Goal: Task Accomplishment & Management: Use online tool/utility

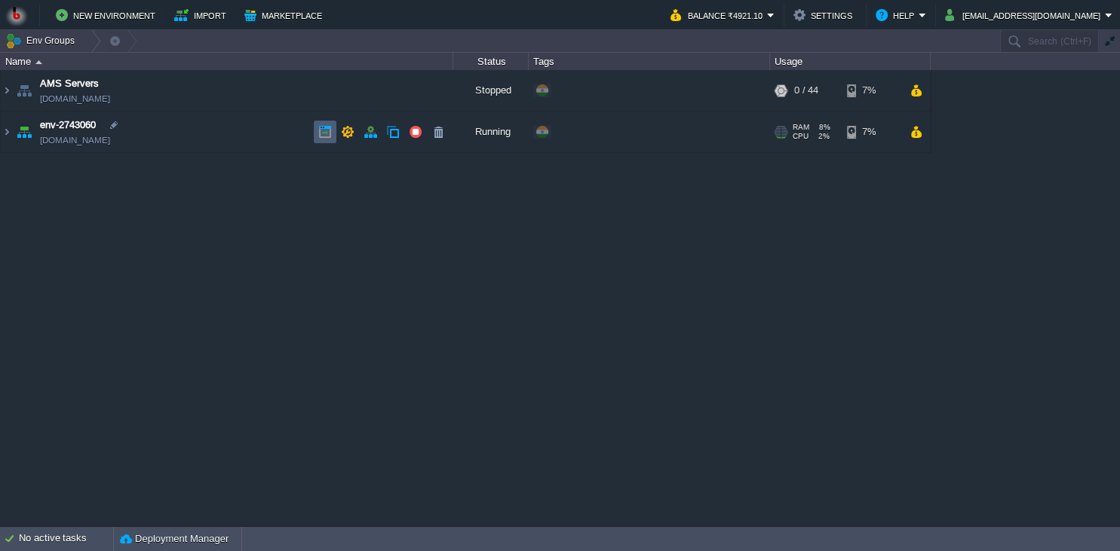
click at [318, 133] on button "button" at bounding box center [325, 132] width 14 height 14
click at [990, 14] on button "tak.praveen@gmail.com" at bounding box center [1025, 15] width 160 height 18
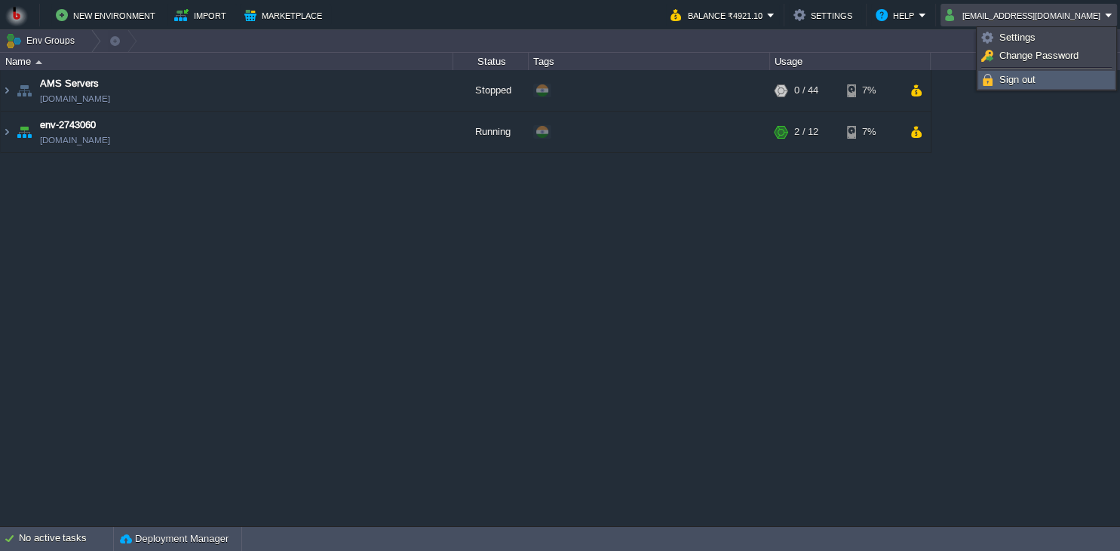
click at [997, 83] on link "Sign out" at bounding box center [1046, 80] width 135 height 17
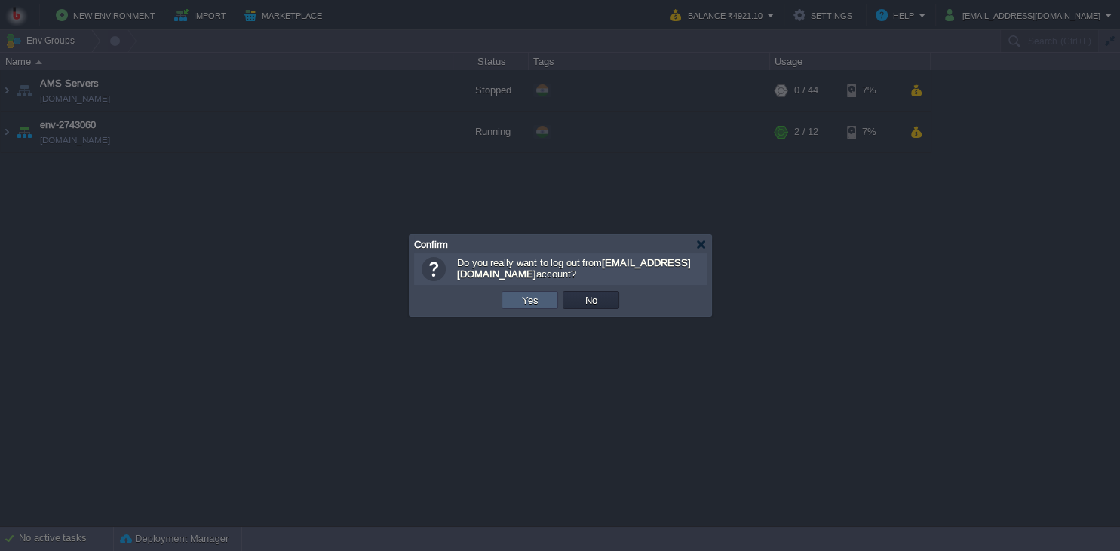
click at [534, 300] on button "Yes" at bounding box center [530, 300] width 26 height 14
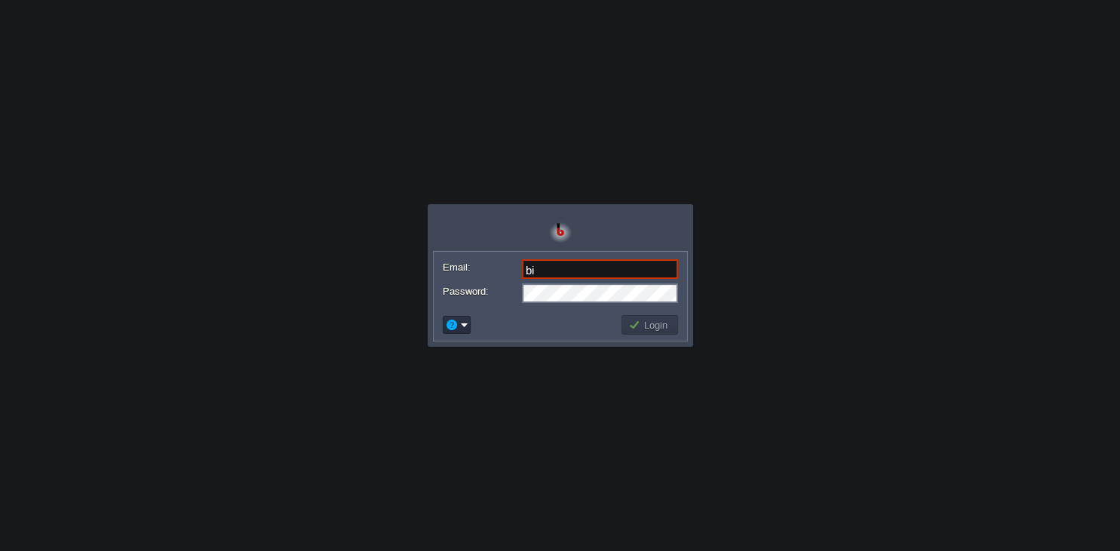
type input "bi"
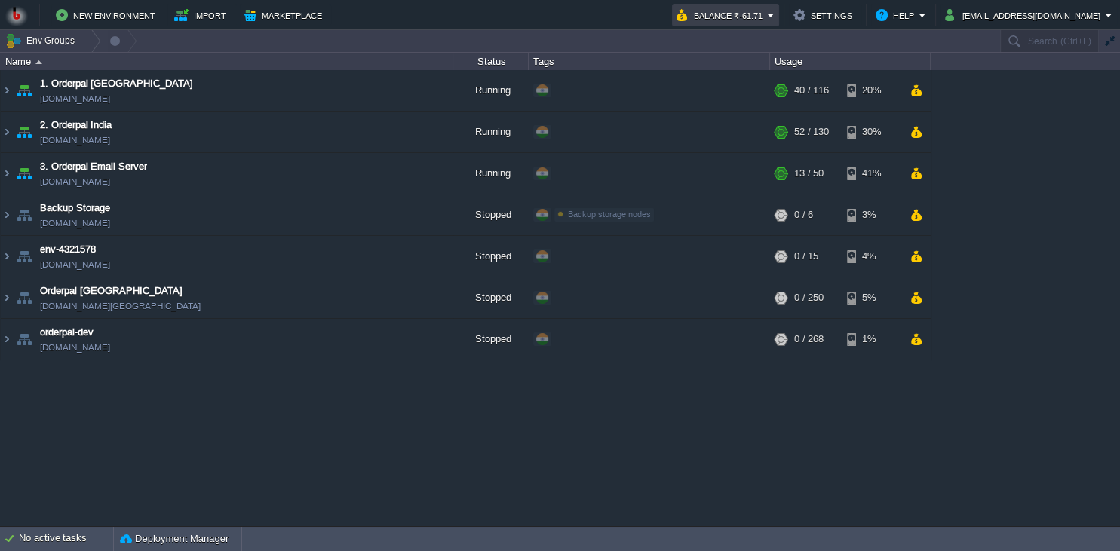
click at [758, 15] on button "Balance ₹-61.71" at bounding box center [722, 15] width 91 height 18
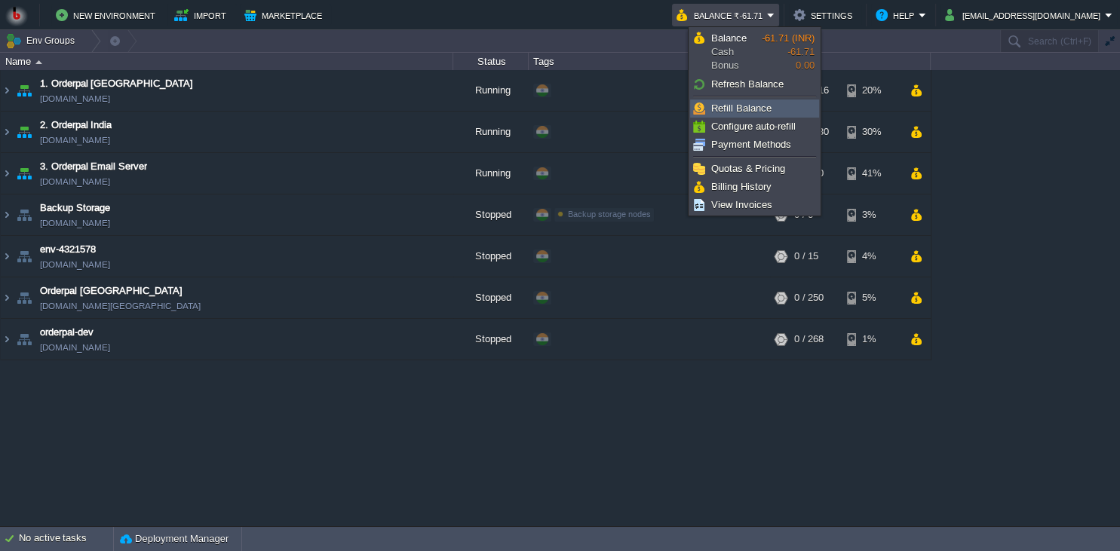
click at [738, 110] on span "Refill Balance" at bounding box center [741, 108] width 60 height 11
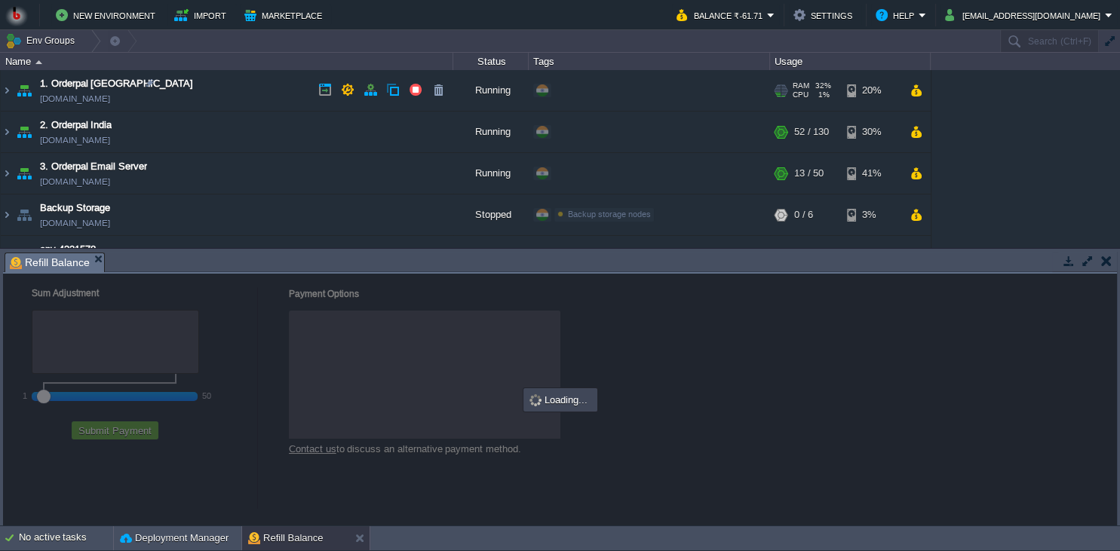
checkbox input "true"
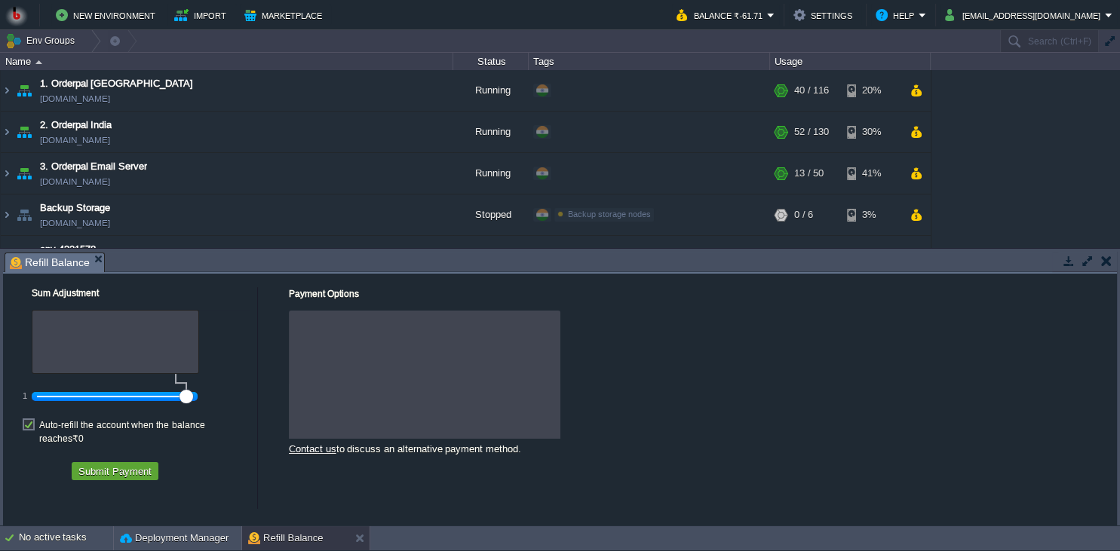
click at [78, 397] on div at bounding box center [115, 397] width 156 height 14
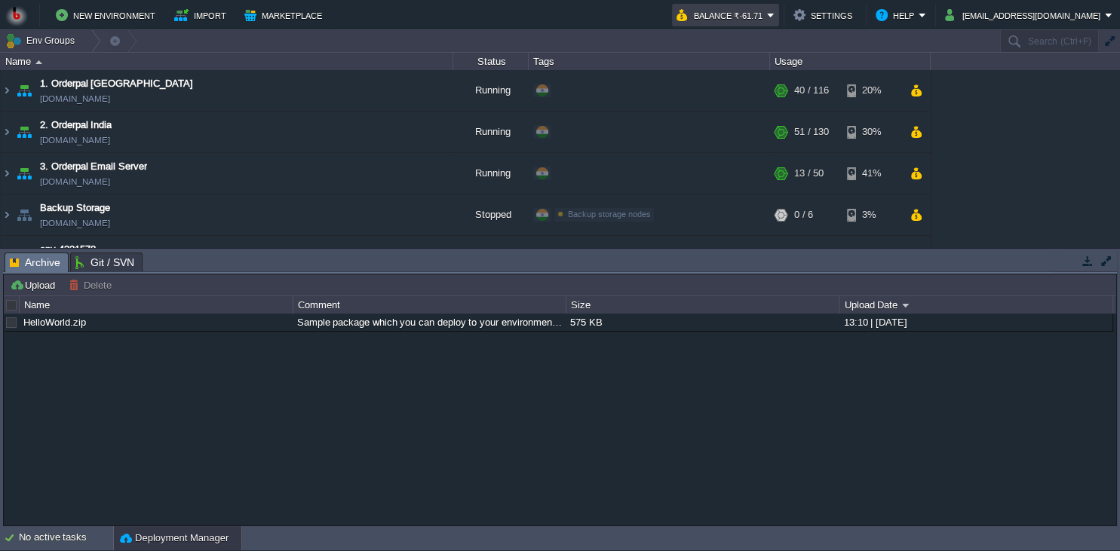
click at [760, 17] on button "Balance ₹-61.71" at bounding box center [722, 15] width 91 height 18
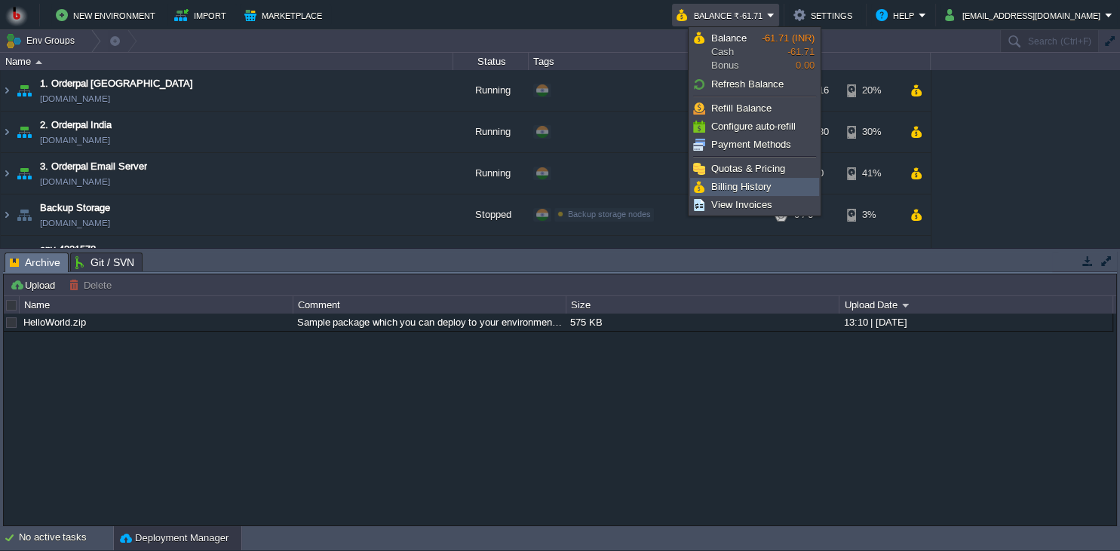
click at [735, 185] on span "Billing History" at bounding box center [741, 186] width 60 height 11
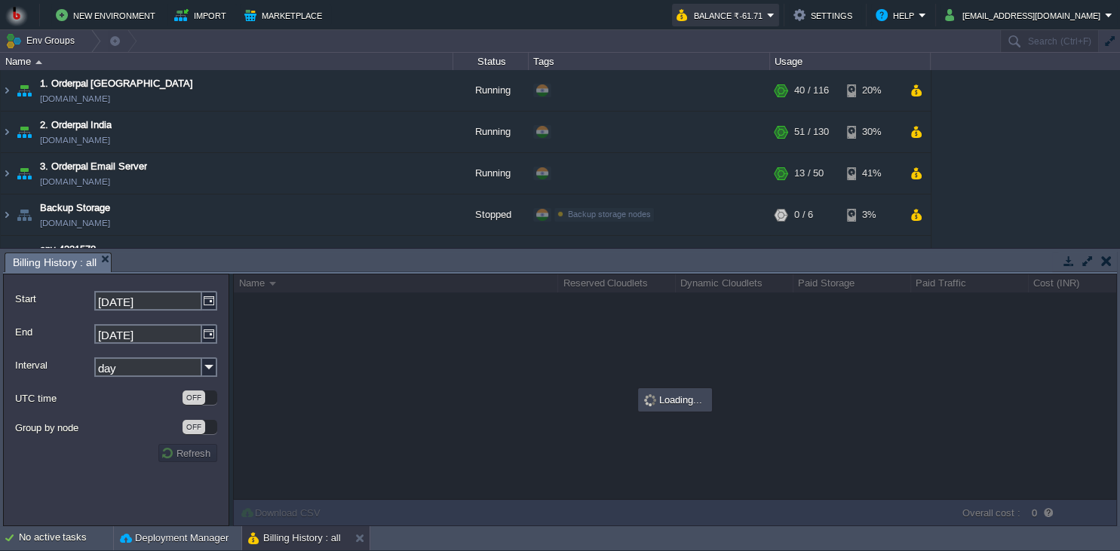
click at [761, 14] on button "Balance ₹-61.71" at bounding box center [722, 15] width 91 height 18
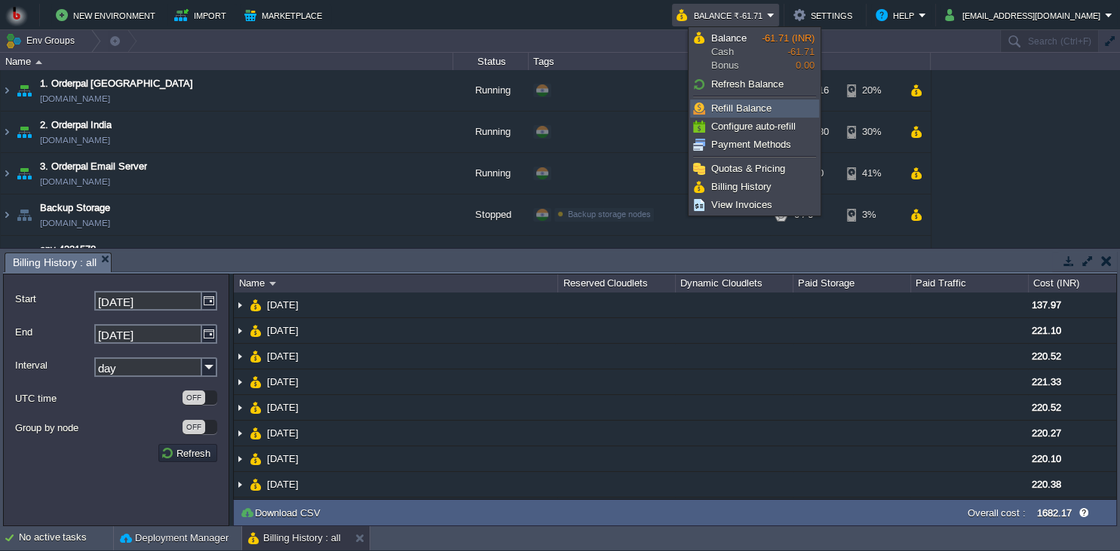
click at [745, 115] on link "Refill Balance" at bounding box center [754, 108] width 127 height 17
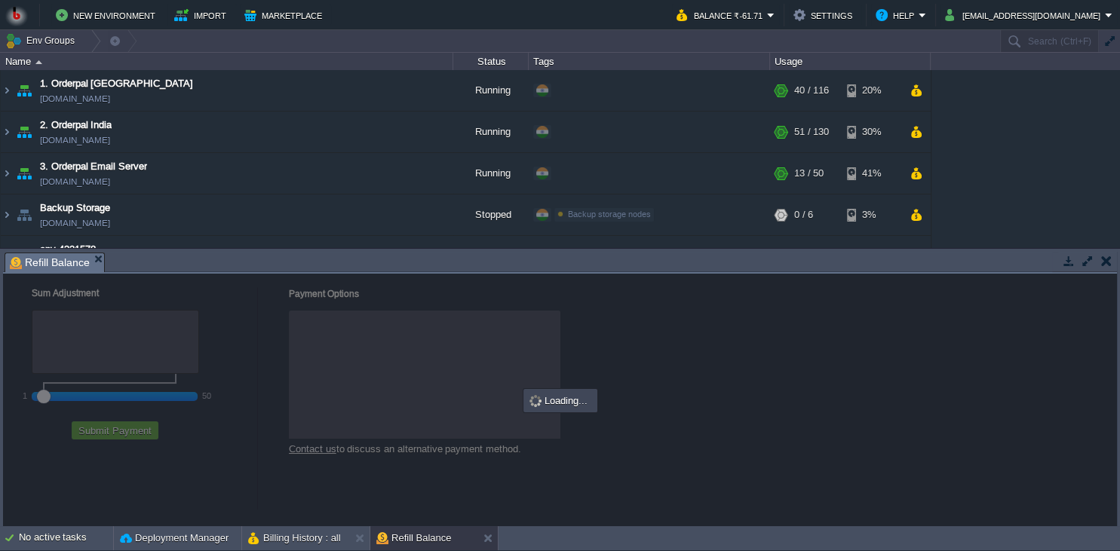
checkbox input "true"
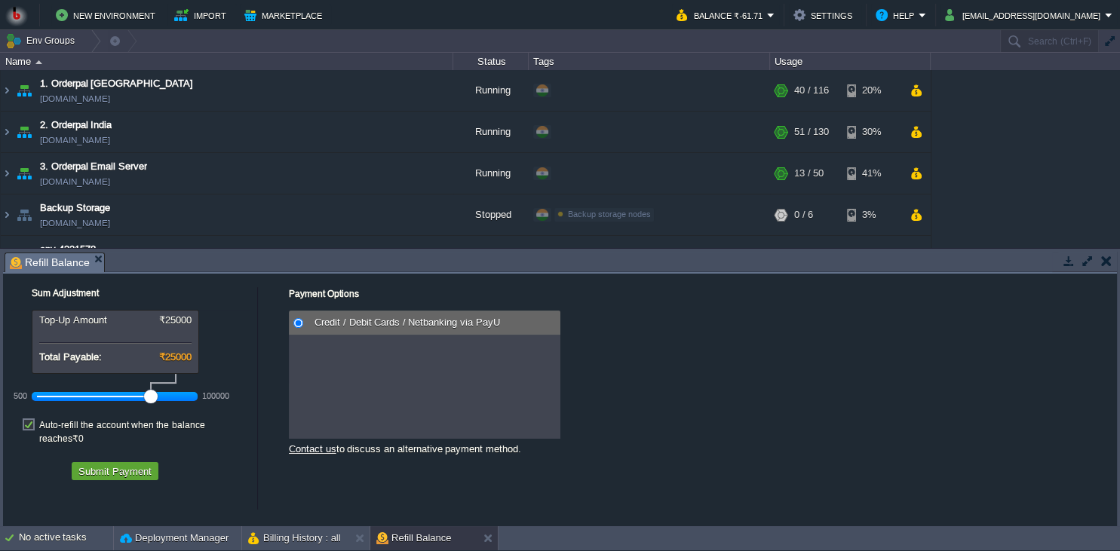
click at [122, 400] on div at bounding box center [115, 397] width 156 height 14
click at [121, 465] on button "Submit Payment" at bounding box center [115, 472] width 82 height 14
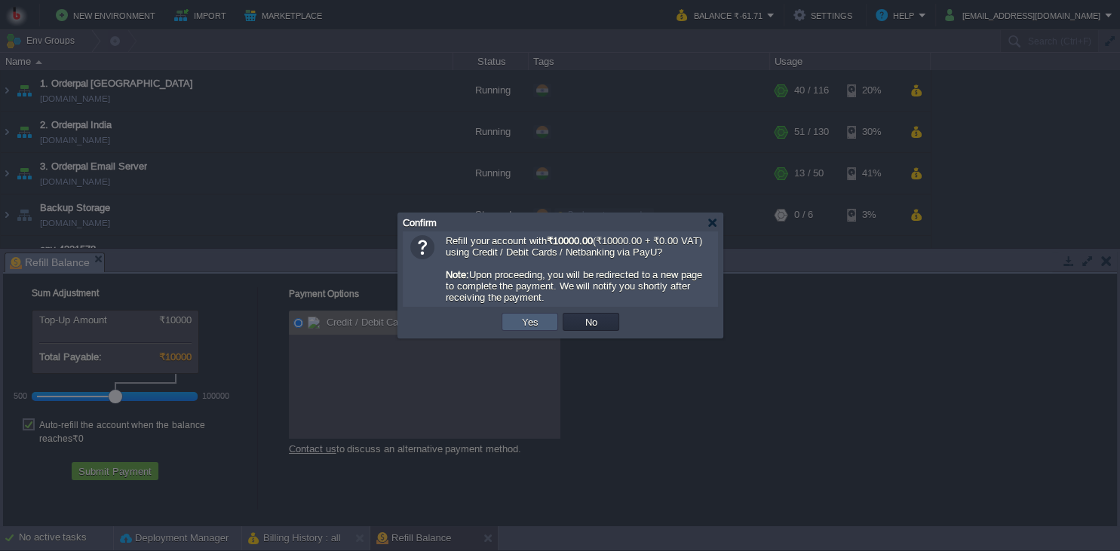
click at [542, 327] on td "Yes" at bounding box center [530, 322] width 57 height 18
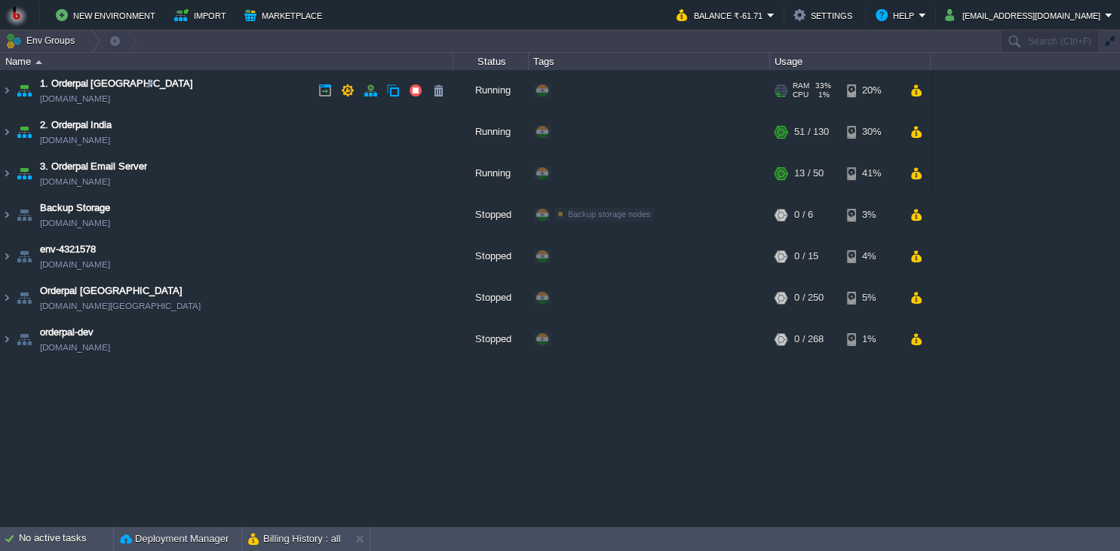
click at [255, 92] on td "1. Orderpal Australia env-4497435.in1.bitss.cloud" at bounding box center [227, 90] width 453 height 41
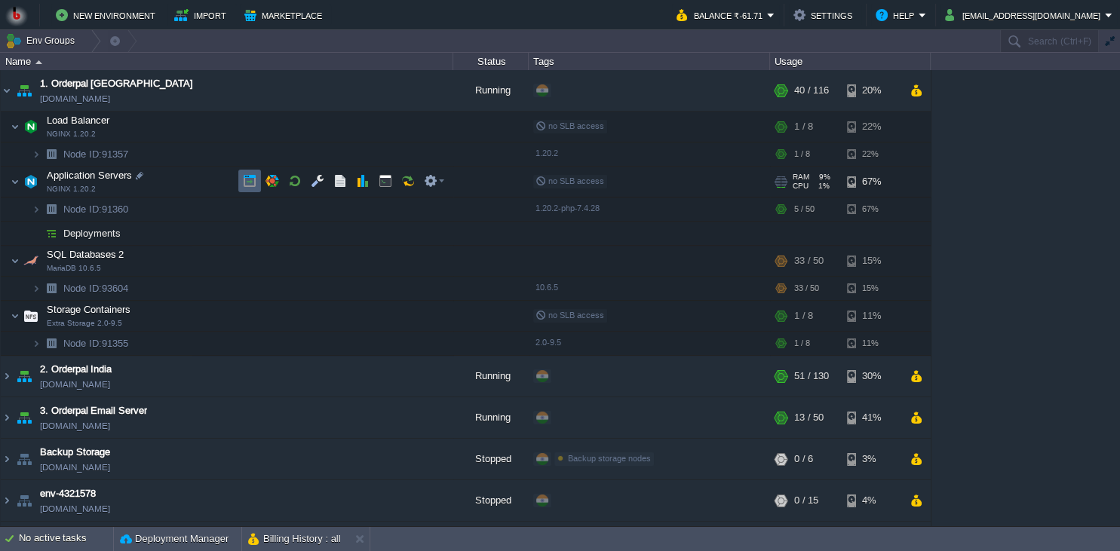
click at [250, 183] on button "button" at bounding box center [250, 181] width 14 height 14
click at [767, 14] on button "Balance ₹-61.71" at bounding box center [722, 15] width 91 height 18
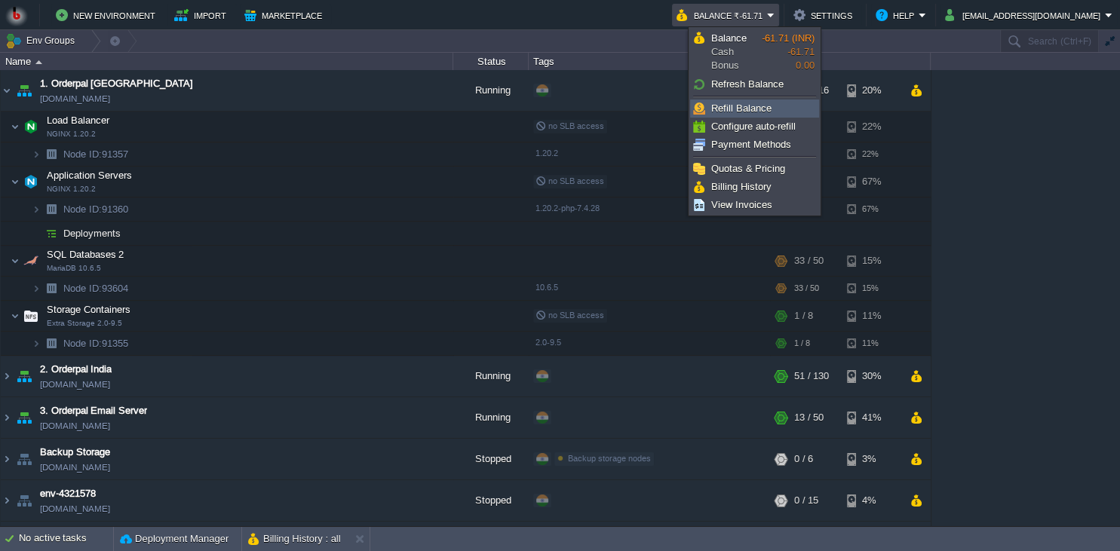
click at [735, 108] on span "Refill Balance" at bounding box center [741, 108] width 60 height 11
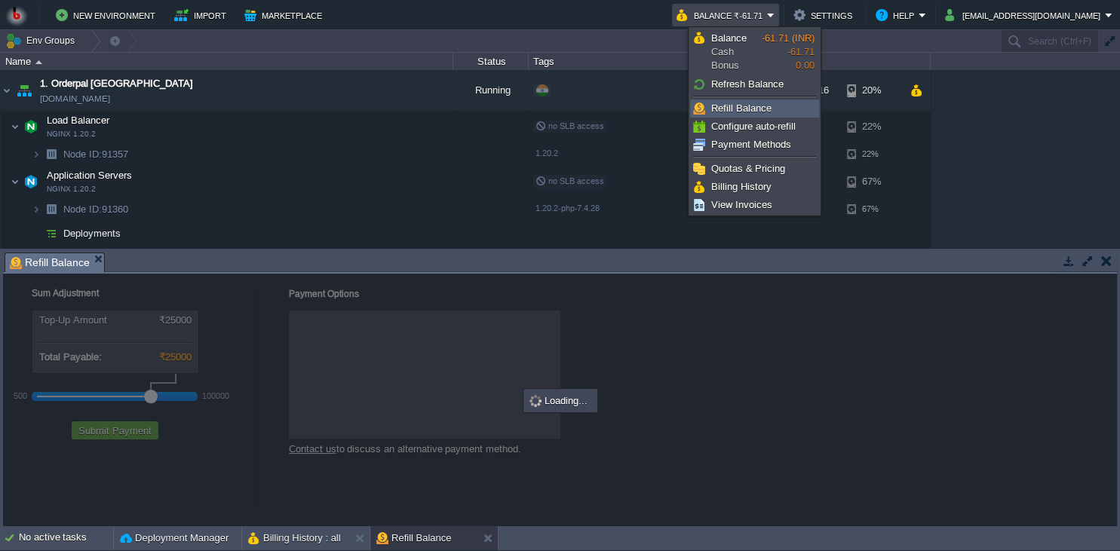
checkbox input "true"
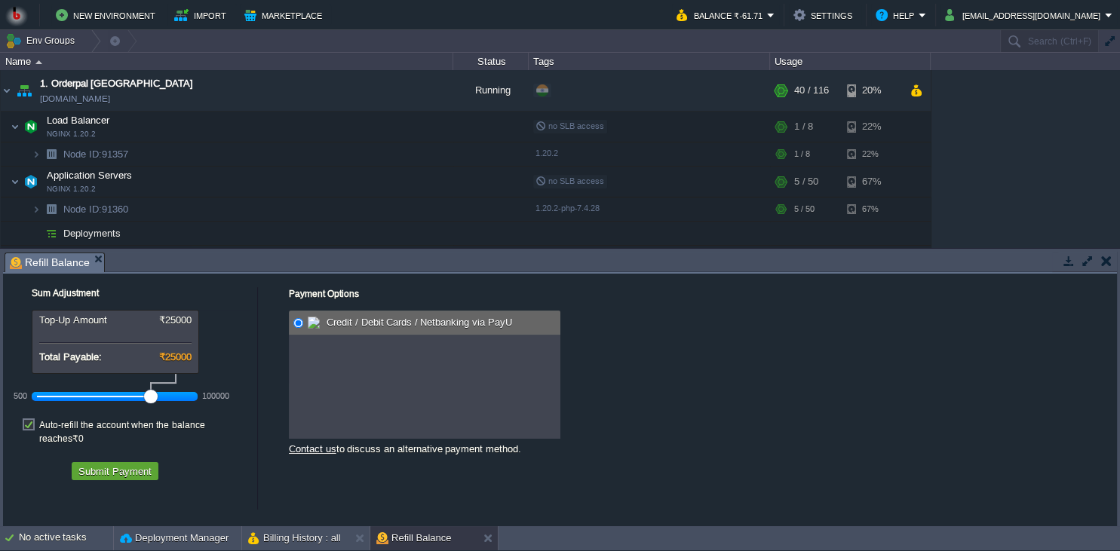
click at [119, 397] on div at bounding box center [115, 397] width 156 height 14
click at [120, 465] on button "Submit Payment" at bounding box center [115, 472] width 82 height 14
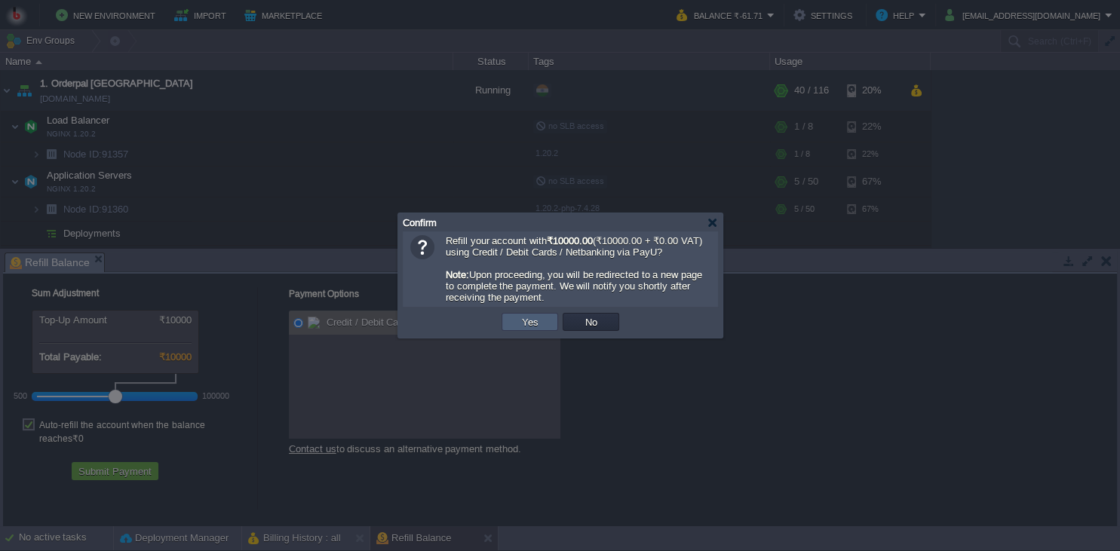
click at [531, 321] on button "Yes" at bounding box center [530, 322] width 26 height 14
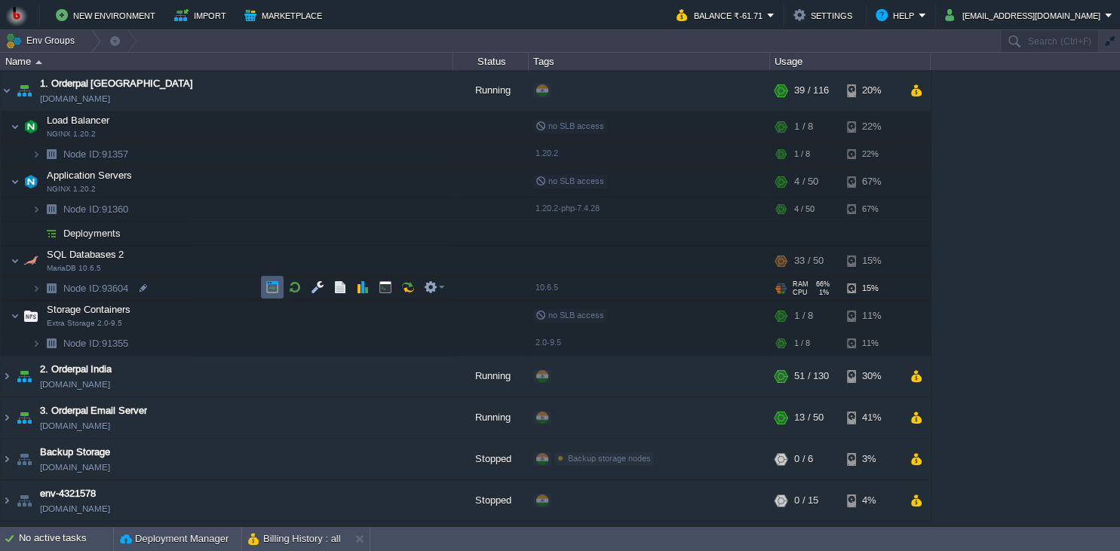
click at [271, 290] on button "button" at bounding box center [272, 288] width 14 height 14
click at [767, 18] on button "Balance ₹-70.78" at bounding box center [722, 15] width 91 height 18
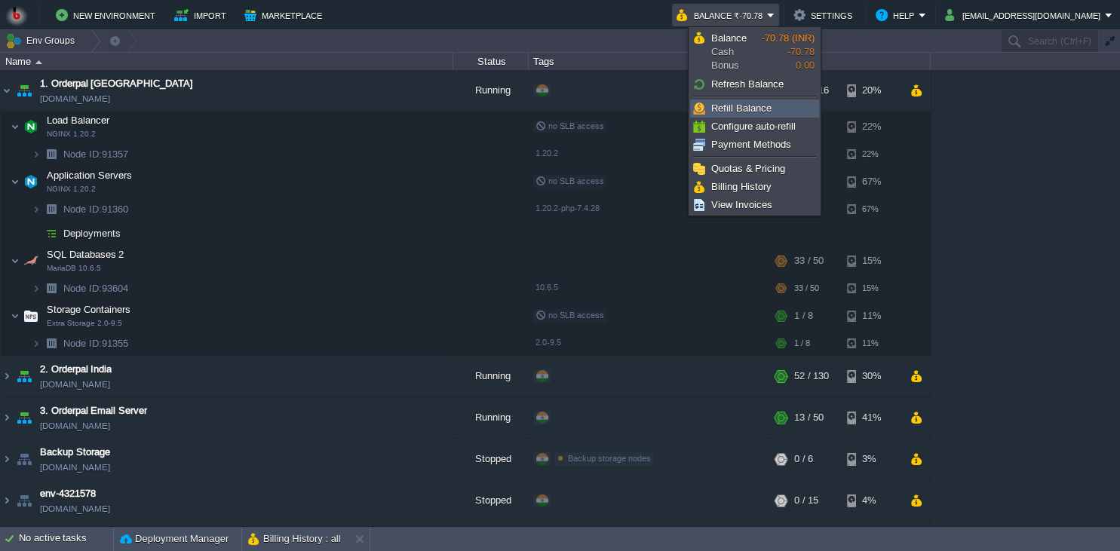
click at [741, 109] on span "Refill Balance" at bounding box center [741, 108] width 60 height 11
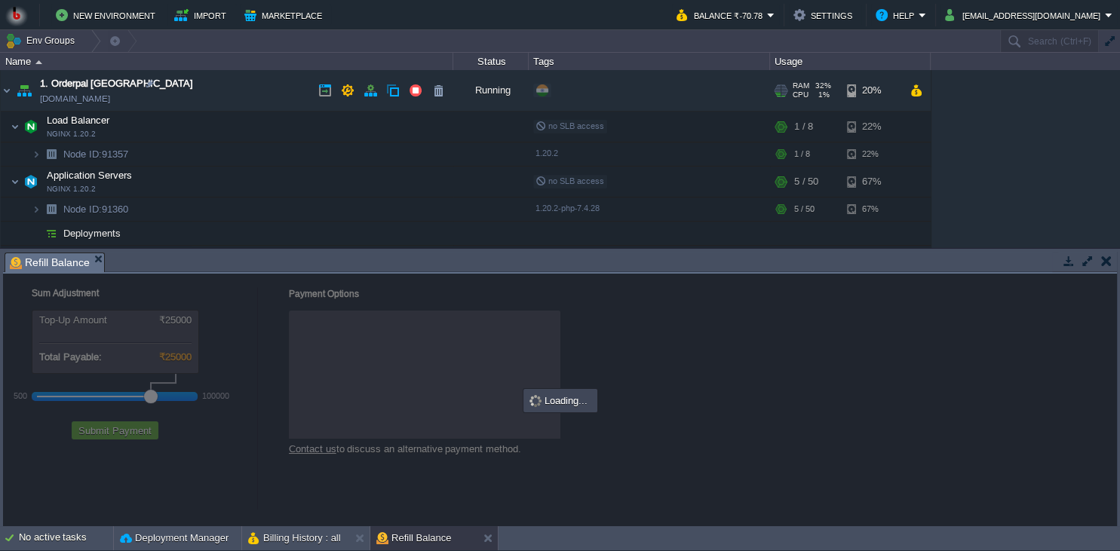
checkbox input "true"
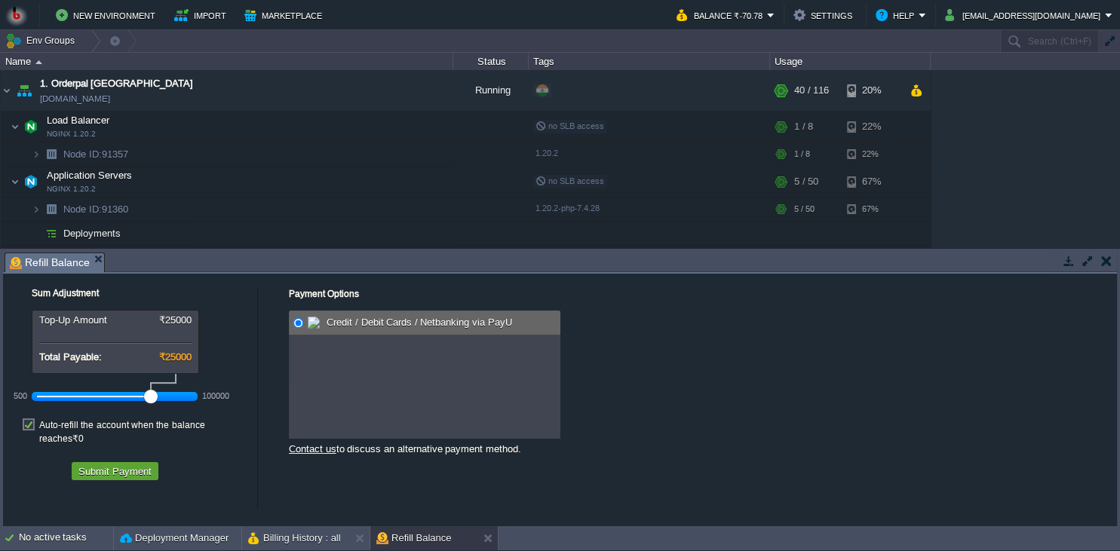
click at [108, 396] on div at bounding box center [115, 397] width 156 height 14
click at [115, 465] on button "Submit Payment" at bounding box center [115, 472] width 82 height 14
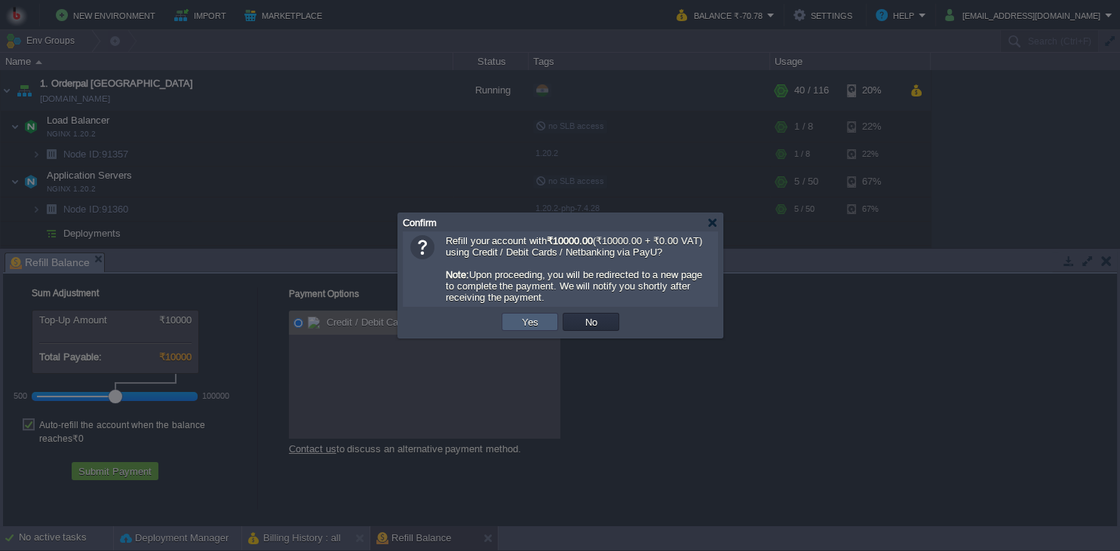
click at [535, 321] on button "Yes" at bounding box center [530, 322] width 26 height 14
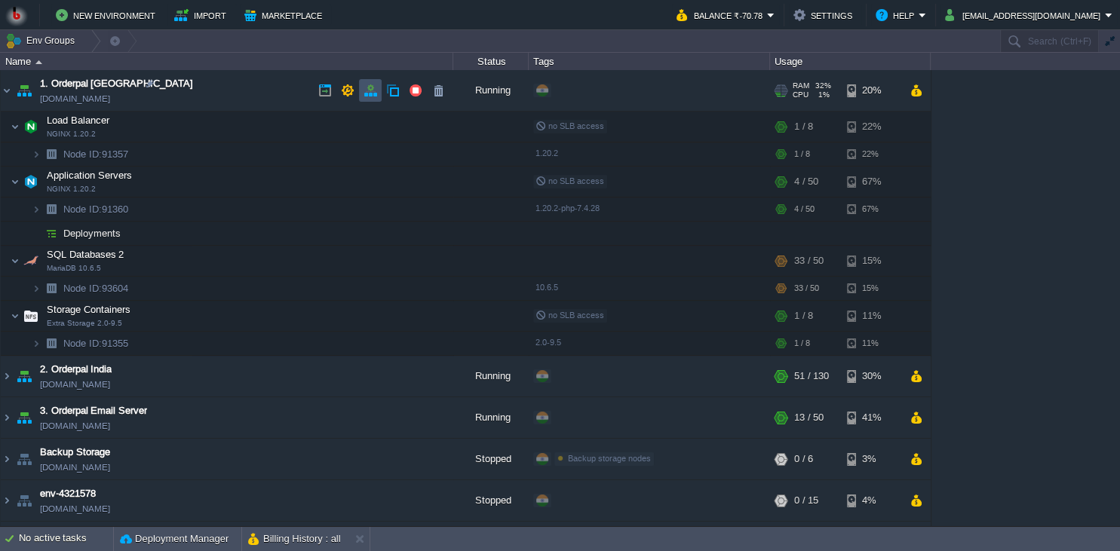
click at [370, 92] on button "button" at bounding box center [371, 91] width 14 height 14
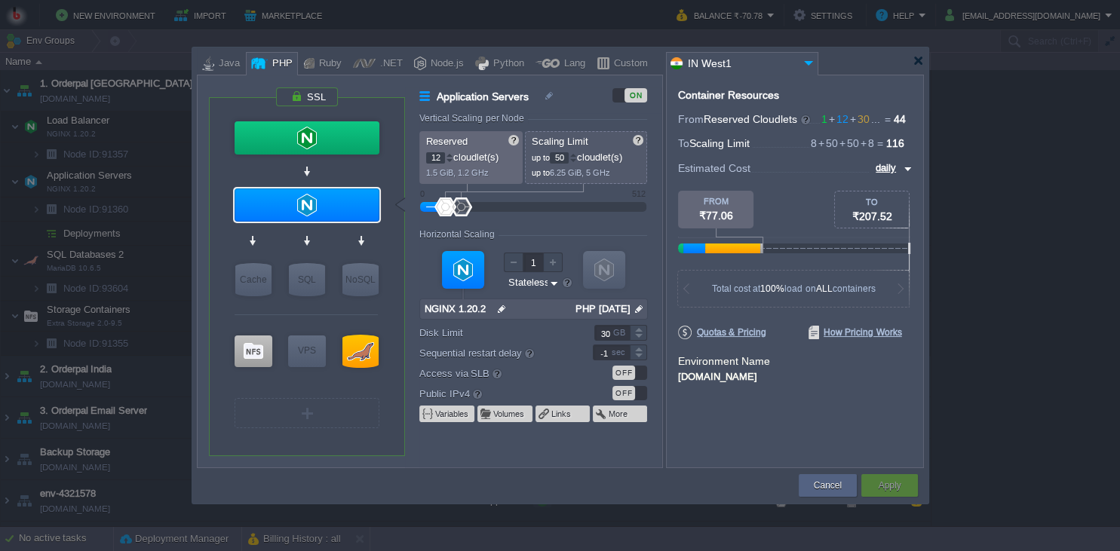
drag, startPoint x: 563, startPoint y: 158, endPoint x: 554, endPoint y: 158, distance: 8.3
click at [554, 158] on input "50" at bounding box center [559, 157] width 19 height 11
type input "200"
type input "MariaDB 10.6.5"
type input "200"
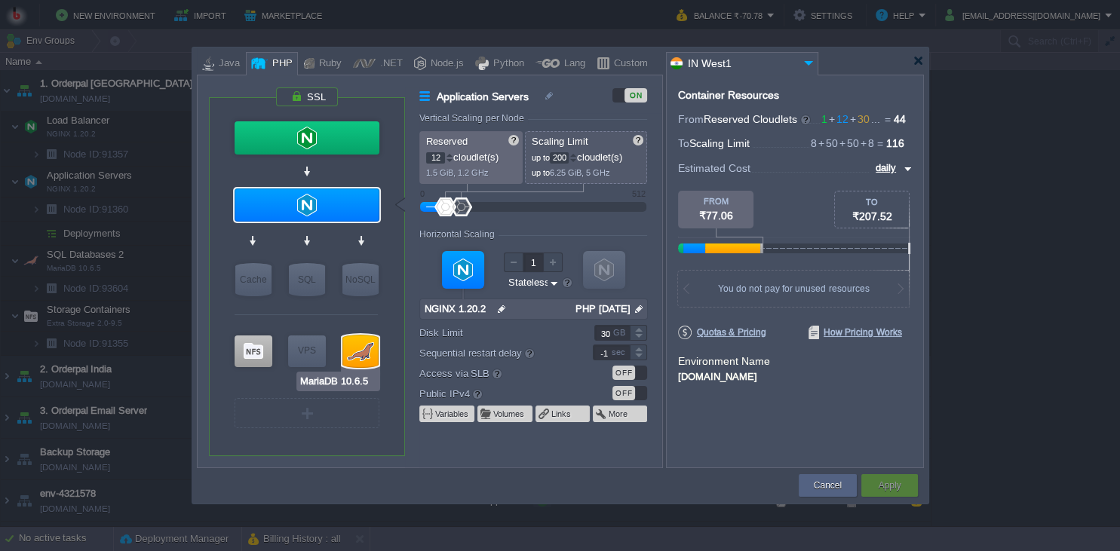
click at [356, 345] on div at bounding box center [360, 351] width 36 height 33
type input "SQL Databases 2"
type input "30"
type input "50"
type input "MariaDB 10.6.5"
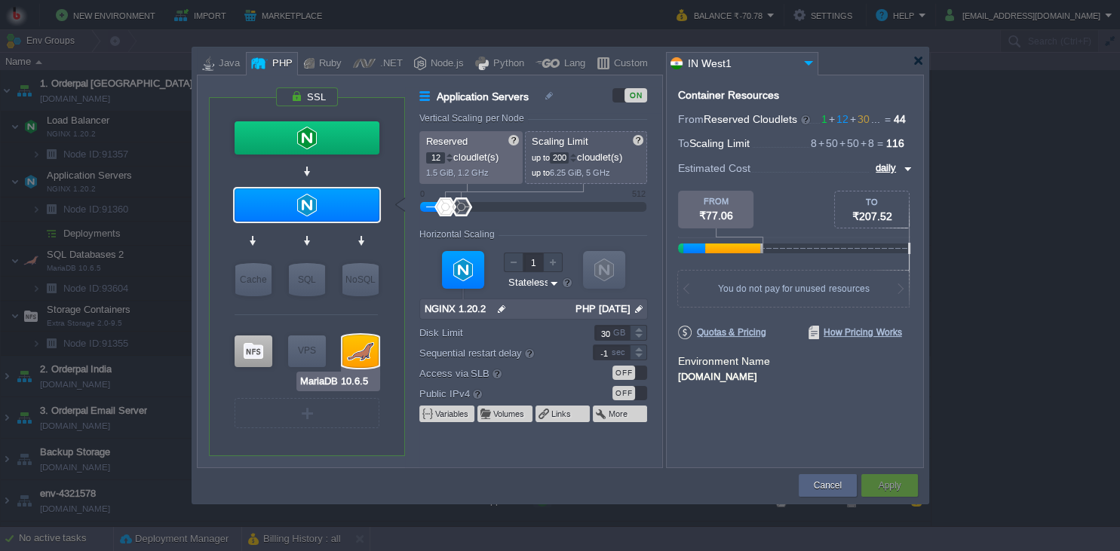
type input "null"
type input "10.6.5"
type input "Stateful"
type input "100"
type input "30"
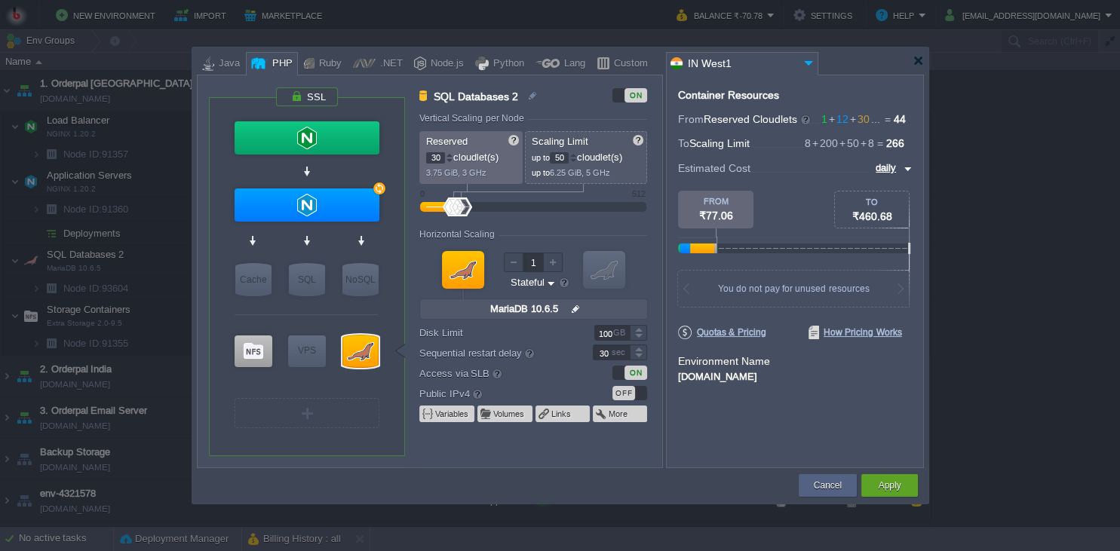
drag, startPoint x: 563, startPoint y: 159, endPoint x: 552, endPoint y: 161, distance: 10.7
click at [552, 161] on input "50" at bounding box center [559, 157] width 19 height 11
type input "200"
type input "Extra Storage 2.0-9.5"
type input "200"
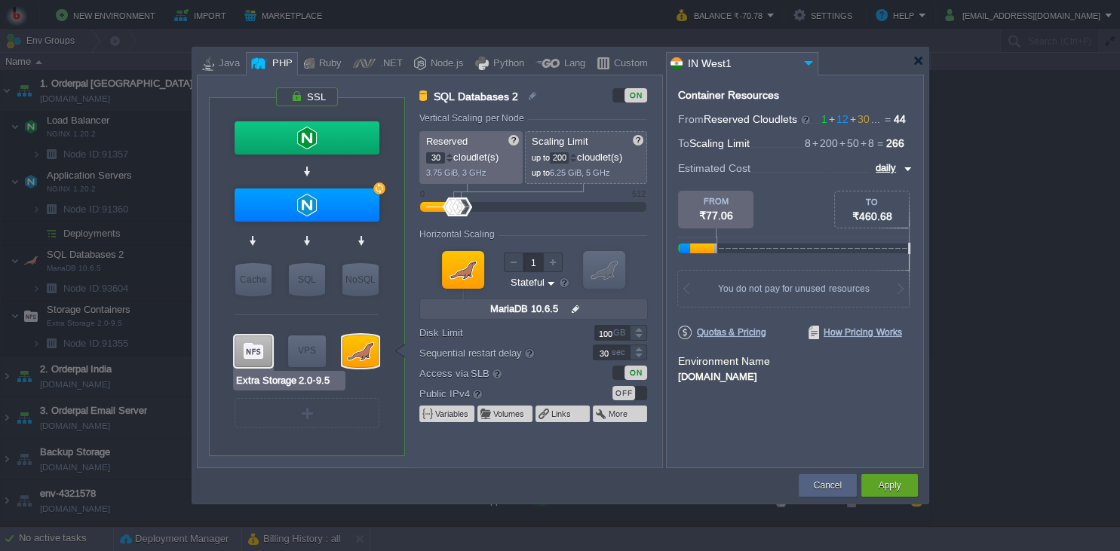
click at [261, 350] on div at bounding box center [254, 352] width 38 height 32
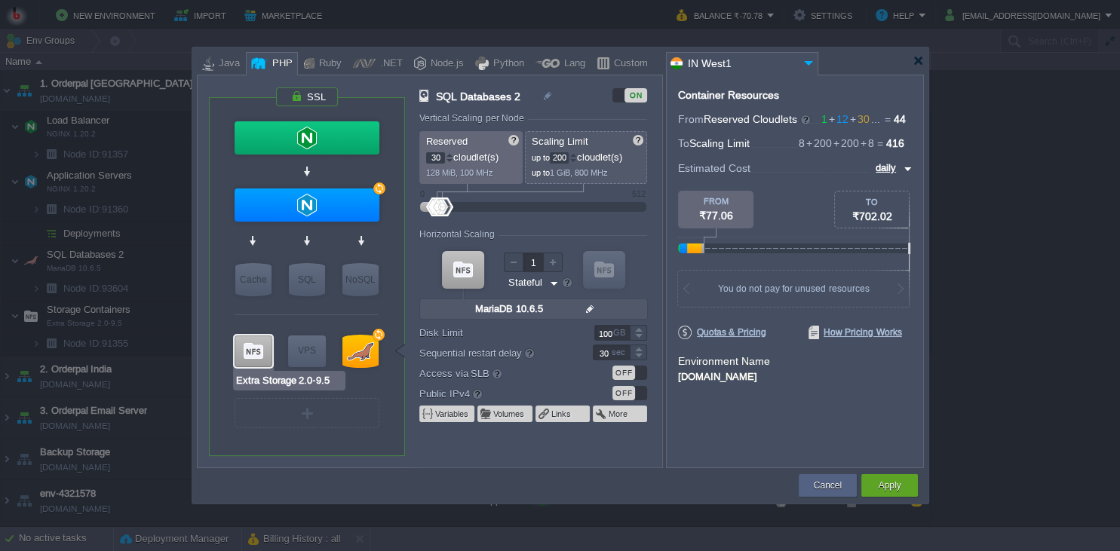
type input "Storage Containers"
type input "1"
type input "8"
type input "Extra Storage 2.0-9.5"
type input "null"
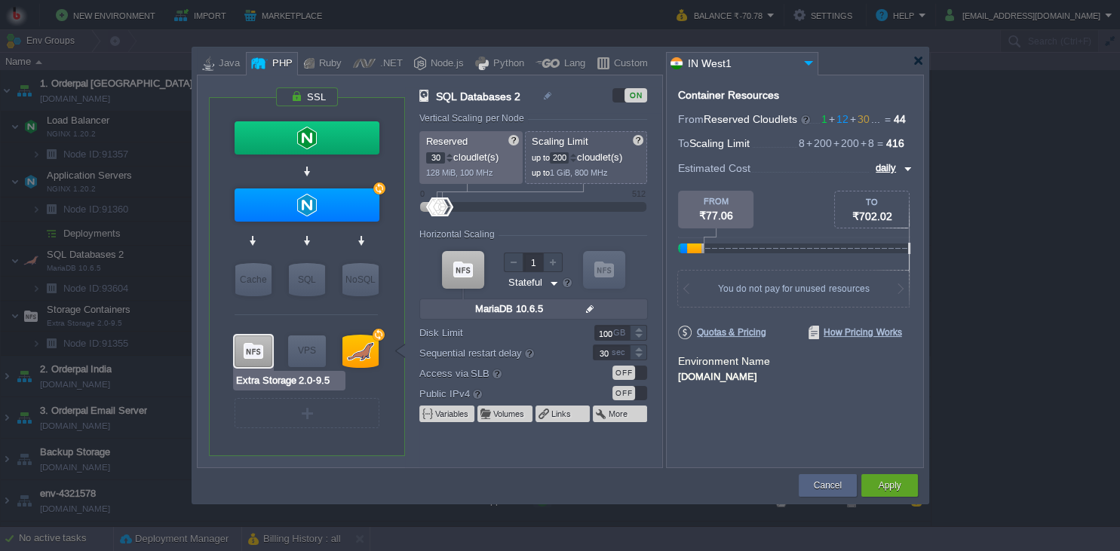
type input "2.0-9.5"
type input "Stateless"
type input "0"
type input "NGINX 1.20.2"
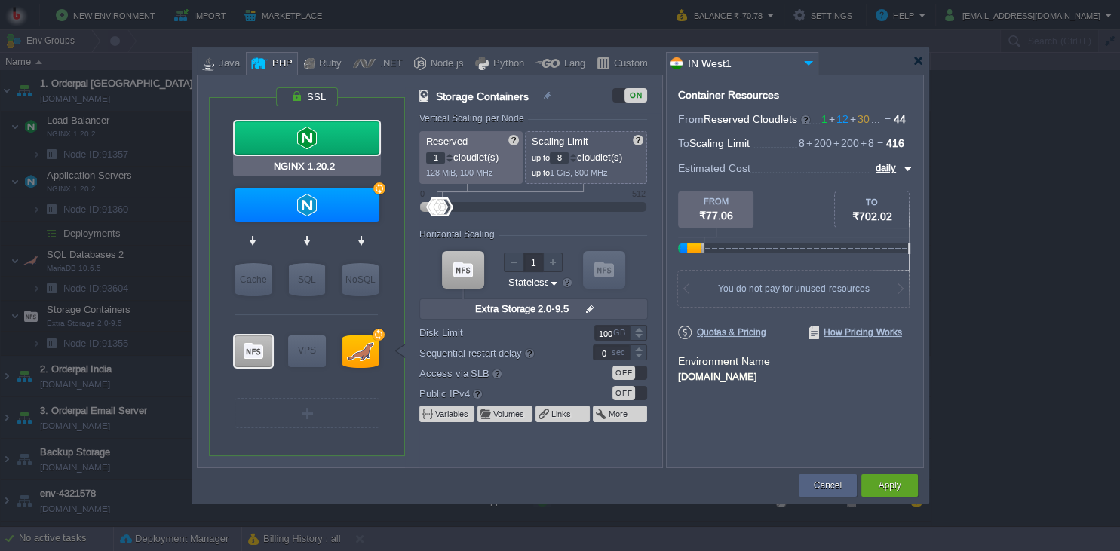
click at [297, 149] on div at bounding box center [307, 137] width 145 height 33
type input "Load Balancer"
type input "NGINX 1.20.2"
type input "null"
type input "1.20.2"
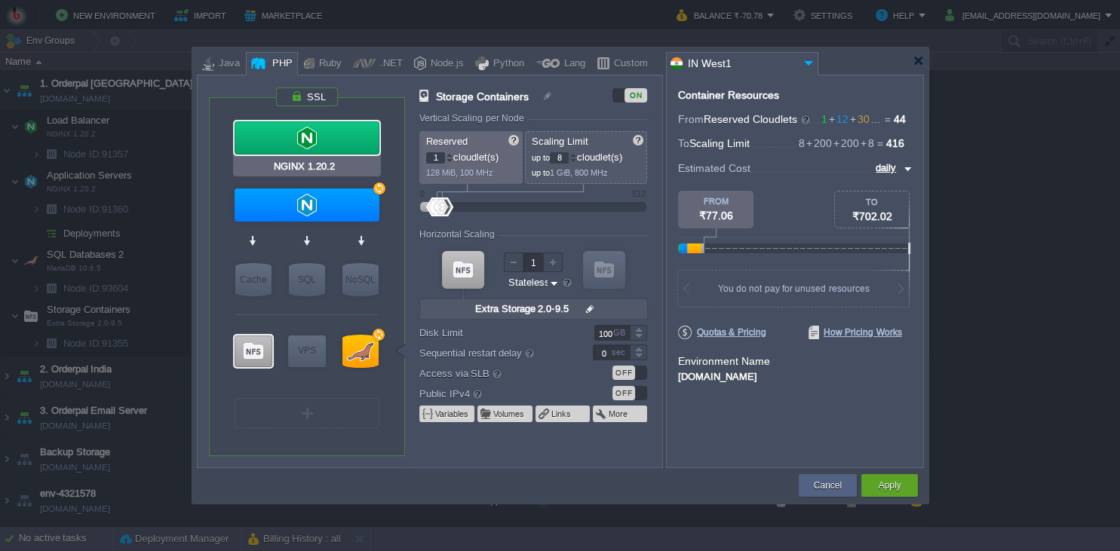
type input "Stateful"
type input "5"
type input "10"
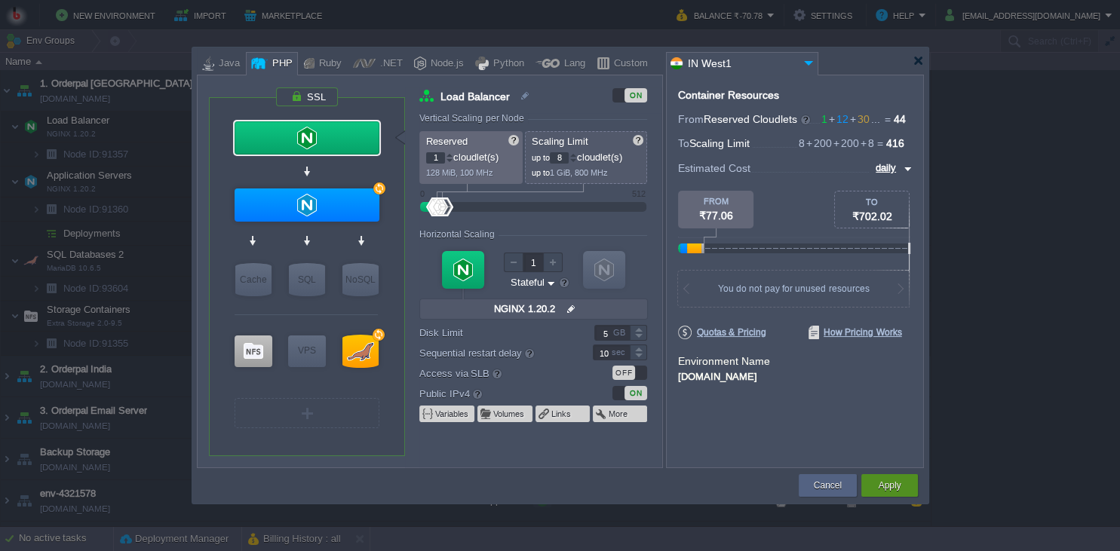
click at [912, 495] on div "Apply" at bounding box center [889, 485] width 57 height 23
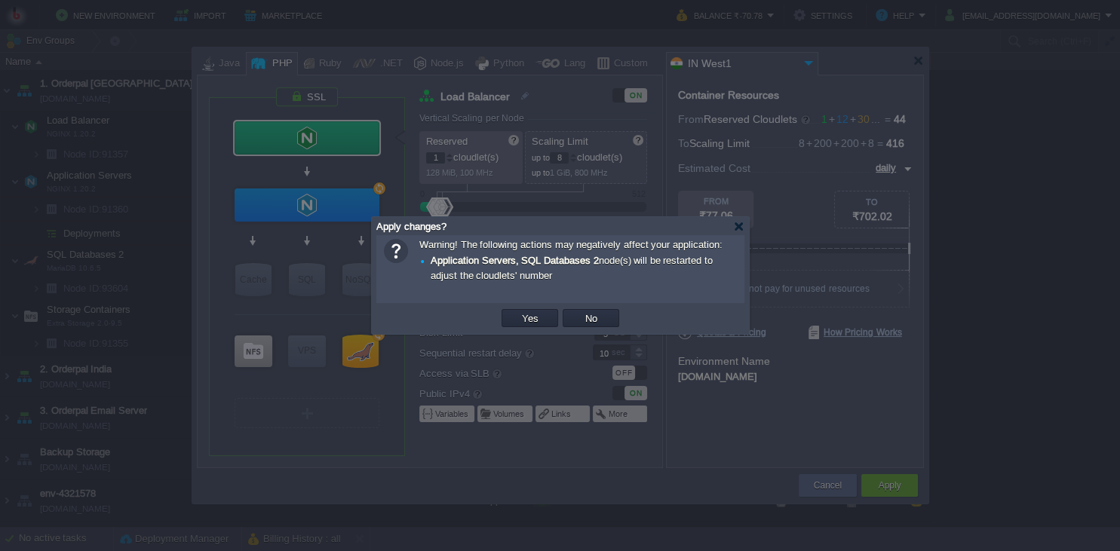
click at [520, 333] on div "OK Yes No Cancel" at bounding box center [560, 318] width 368 height 31
click at [529, 316] on button "Yes" at bounding box center [530, 318] width 26 height 14
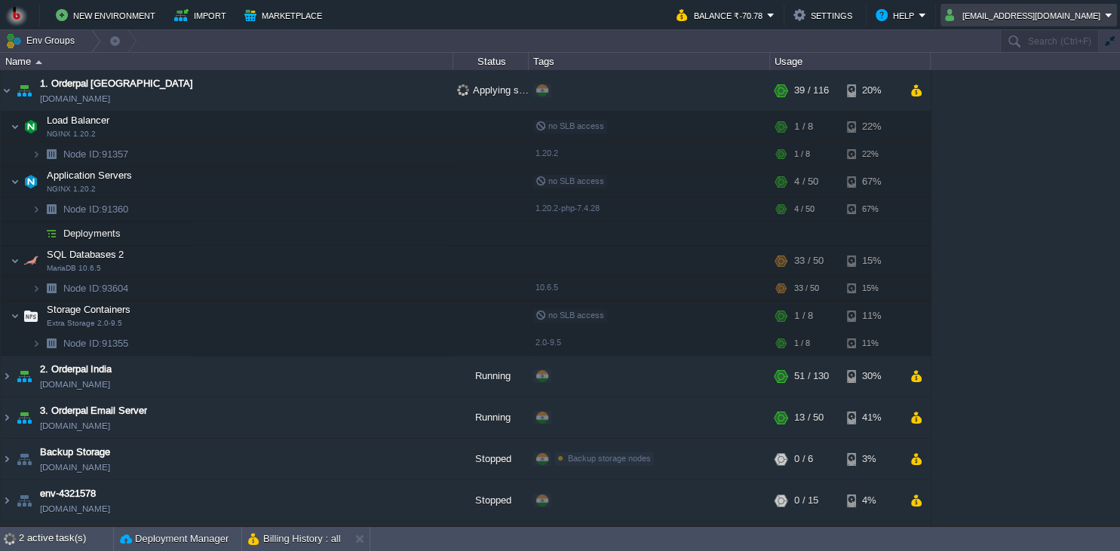
click at [1042, 23] on button "amit.mittal@kaarot.com" at bounding box center [1025, 15] width 160 height 18
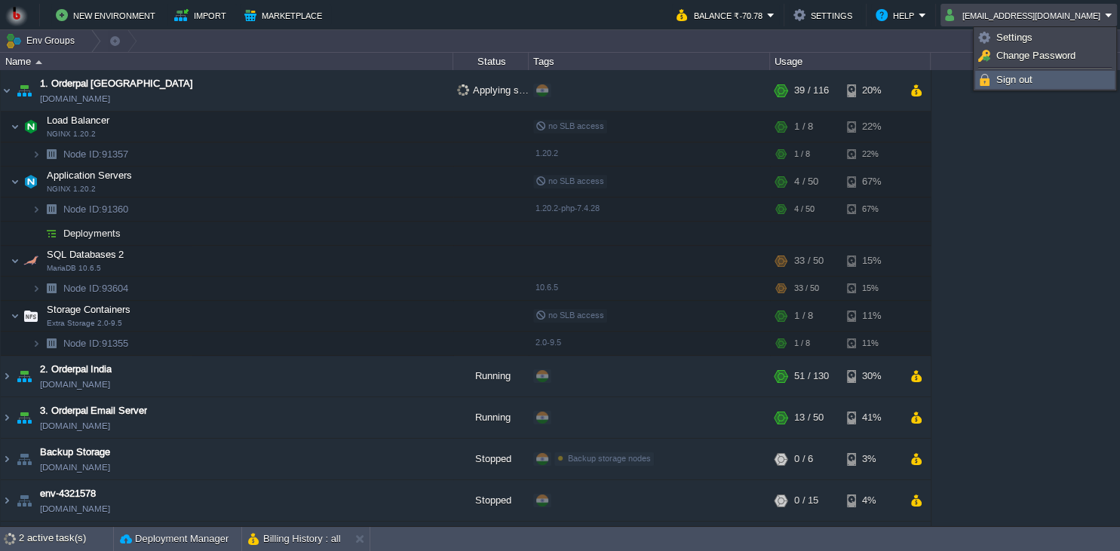
click at [1012, 87] on link "Sign out" at bounding box center [1045, 80] width 138 height 17
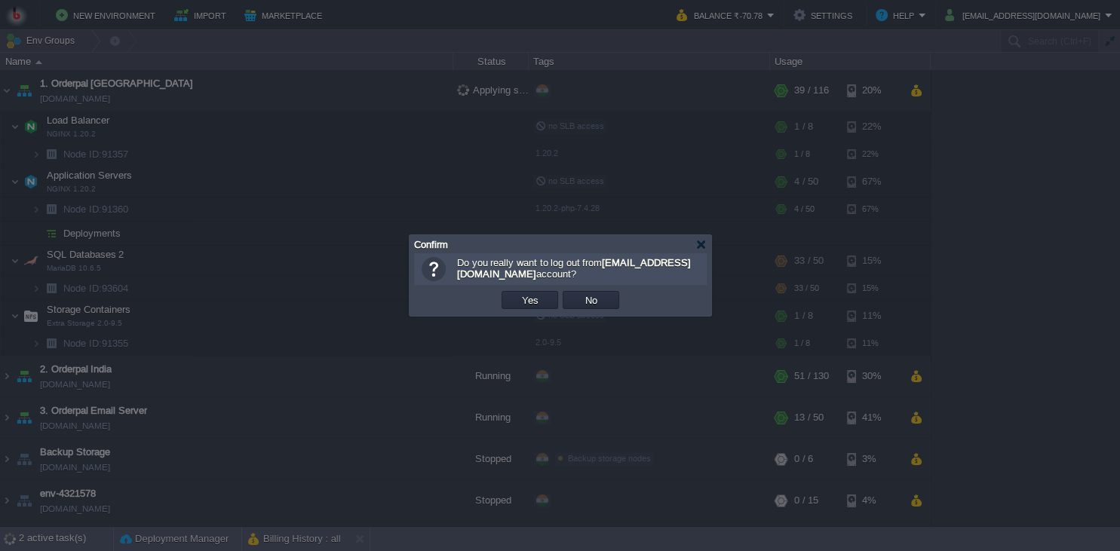
click at [522, 305] on button "Yes" at bounding box center [530, 300] width 26 height 14
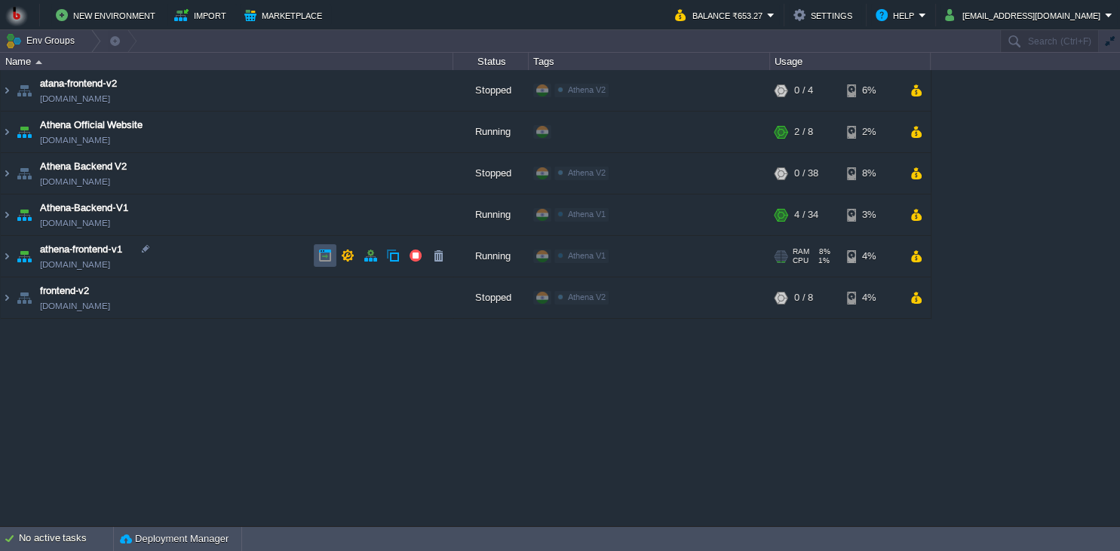
click at [321, 256] on button "button" at bounding box center [325, 256] width 14 height 14
click at [215, 256] on td "athena-frontend-v1 [DOMAIN_NAME]" at bounding box center [227, 256] width 453 height 41
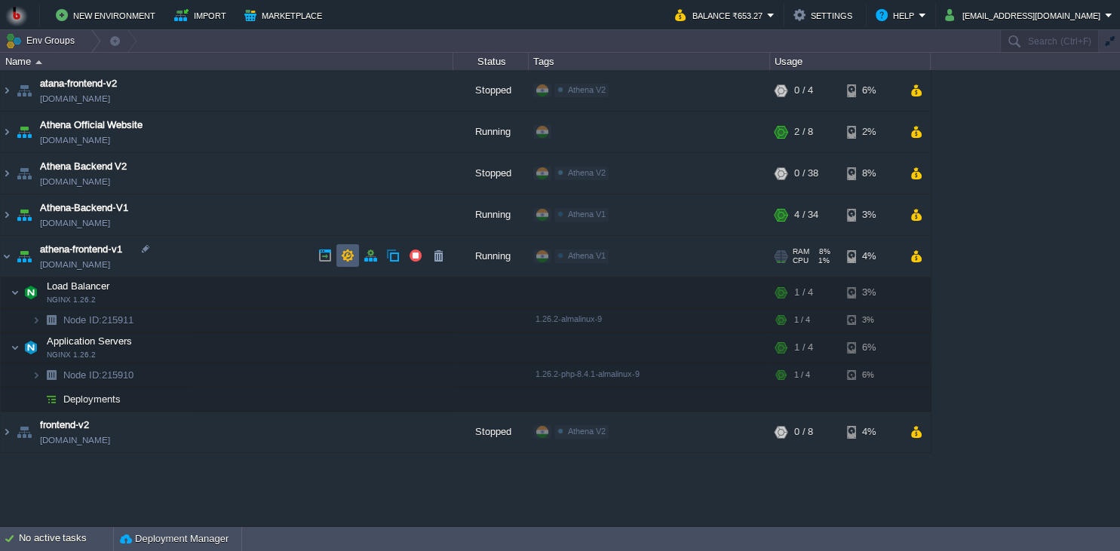
click at [345, 253] on button "button" at bounding box center [348, 256] width 14 height 14
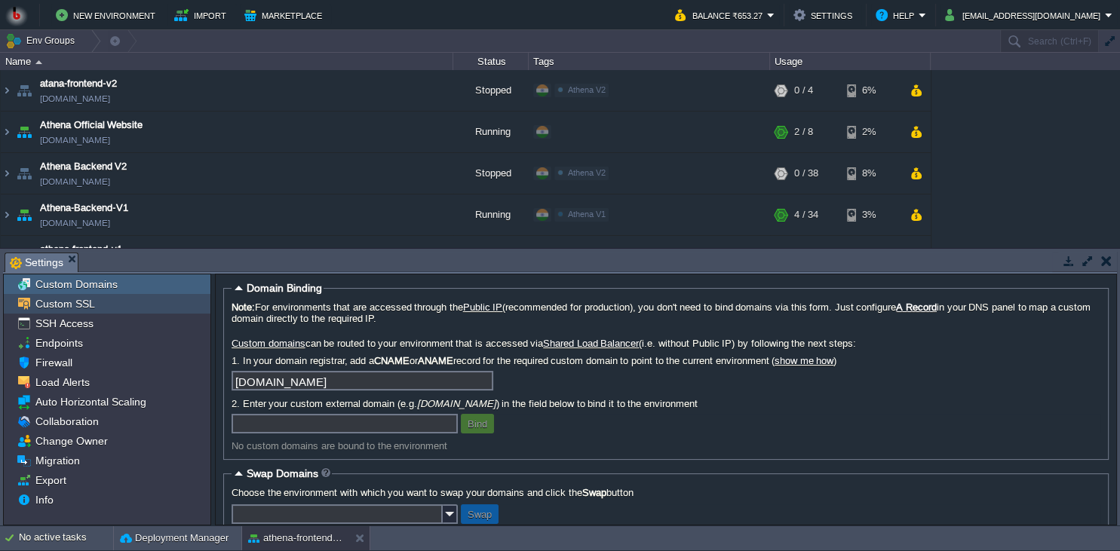
click at [158, 305] on div "Custom SSL" at bounding box center [107, 304] width 207 height 20
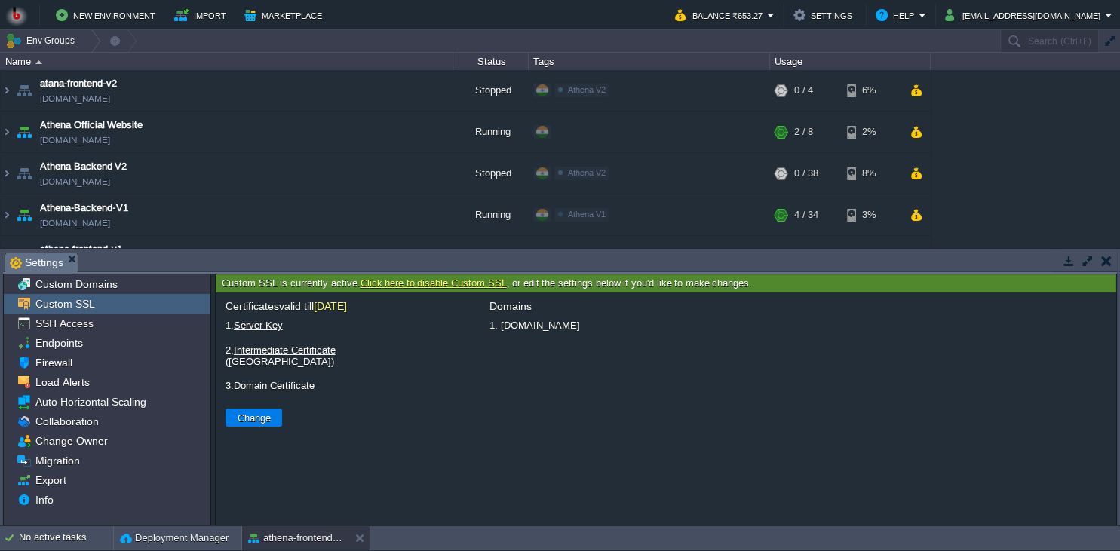
drag, startPoint x: 501, startPoint y: 327, endPoint x: 657, endPoint y: 322, distance: 156.2
click at [657, 322] on li "1. [DOMAIN_NAME]" at bounding box center [797, 325] width 621 height 19
copy li "[DOMAIN_NAME]"
click at [410, 285] on link "Click here to disable Custom SSL" at bounding box center [433, 283] width 146 height 11
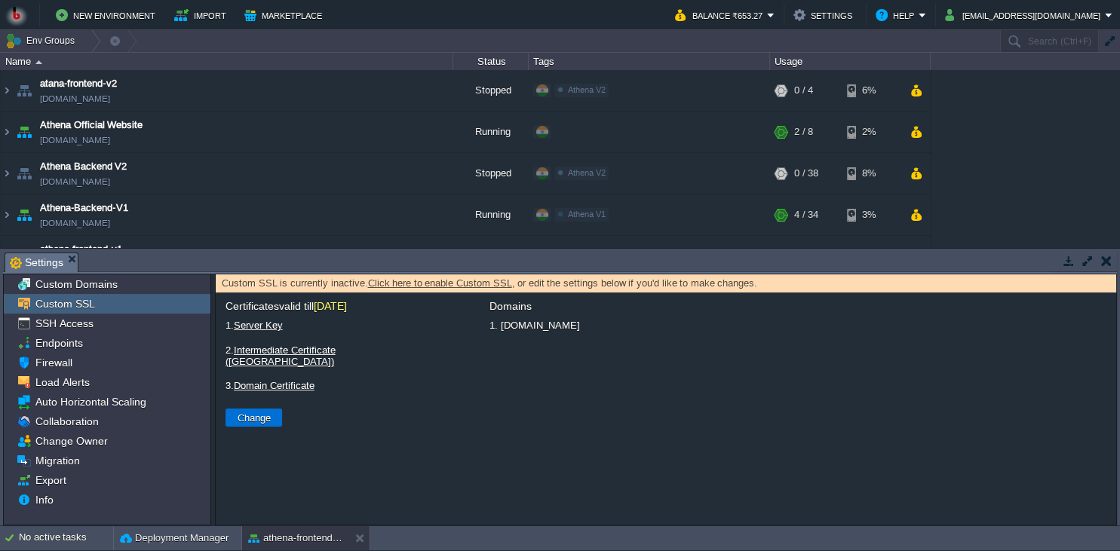
click at [261, 411] on button "Change" at bounding box center [254, 418] width 42 height 14
type input "Select File"
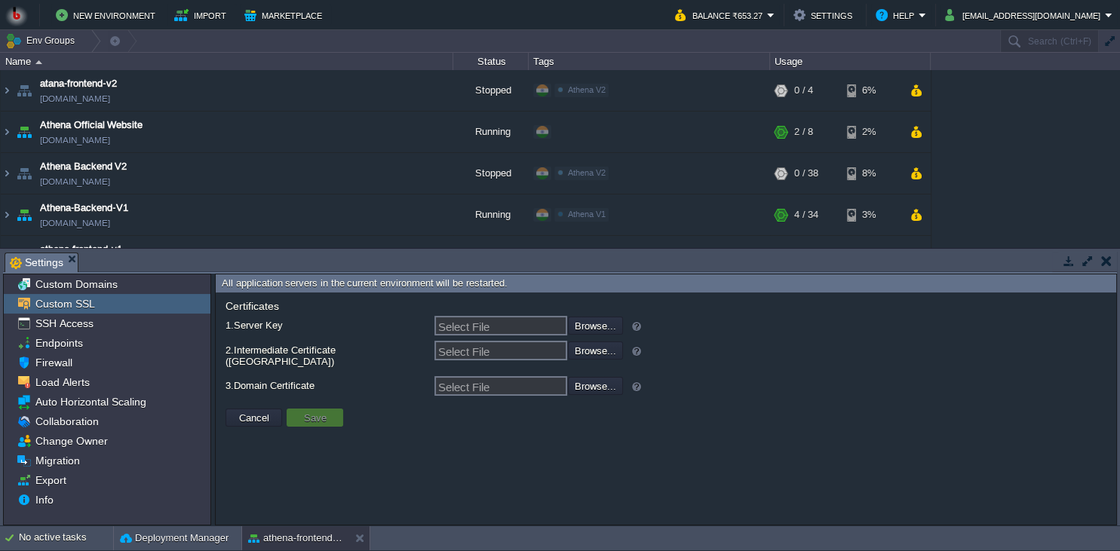
click at [318, 411] on button "Save" at bounding box center [315, 418] width 32 height 14
click at [272, 411] on button "Cancel" at bounding box center [254, 418] width 39 height 14
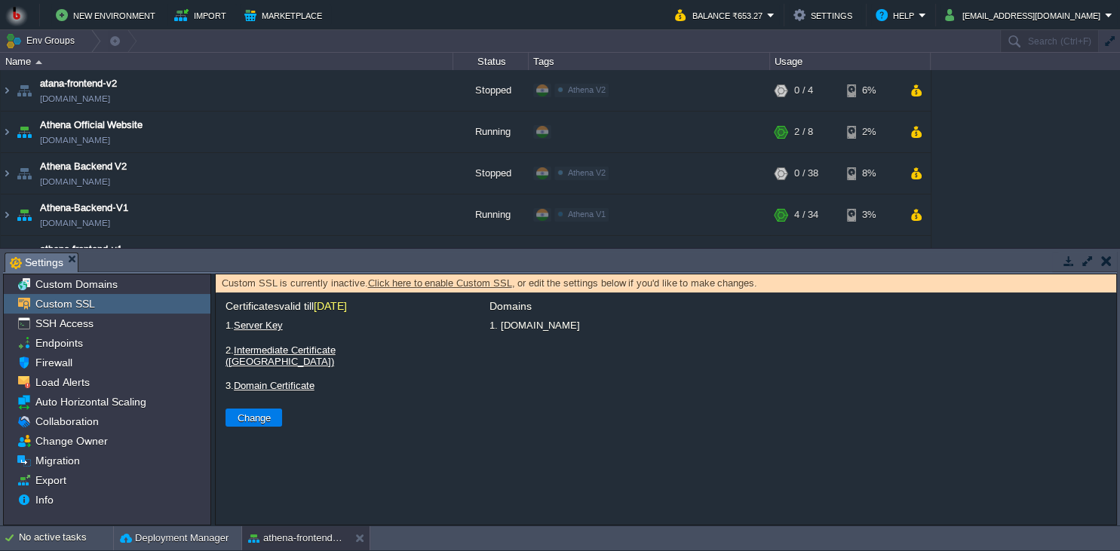
click at [457, 419] on td "Cancel Save Change" at bounding box center [432, 418] width 419 height 23
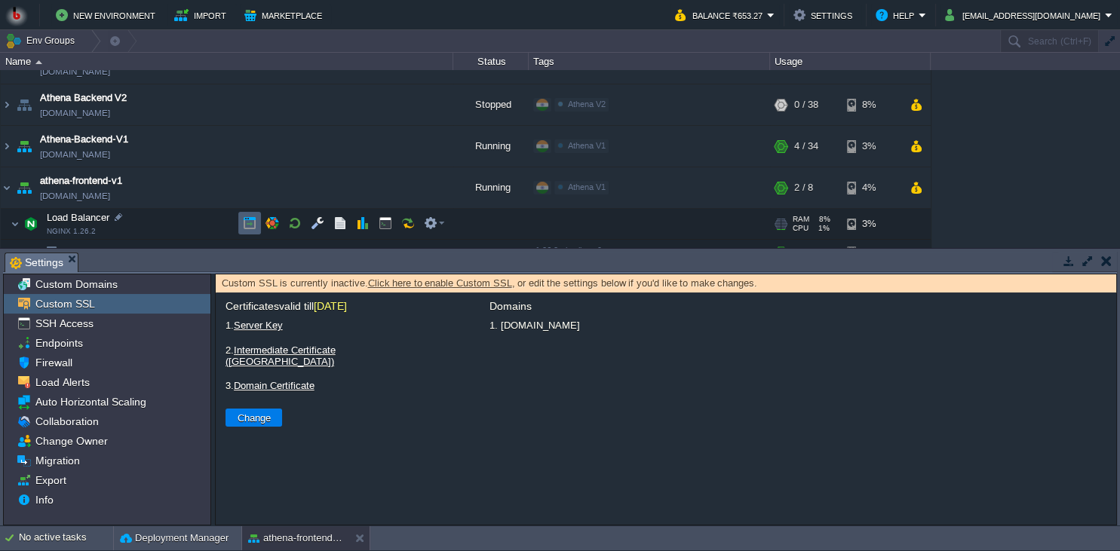
click at [244, 223] on button "button" at bounding box center [250, 223] width 14 height 14
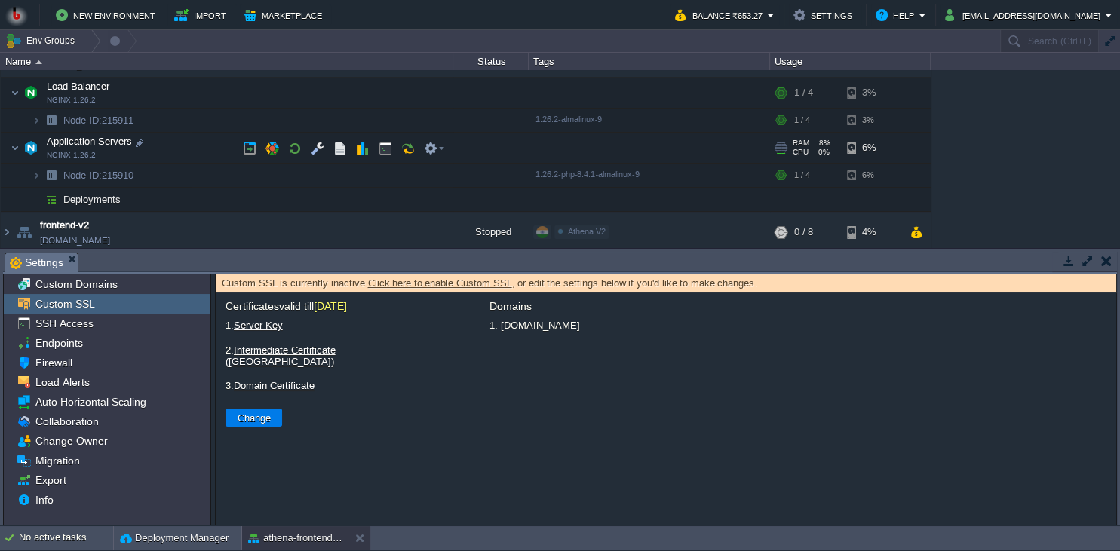
scroll to position [204, 0]
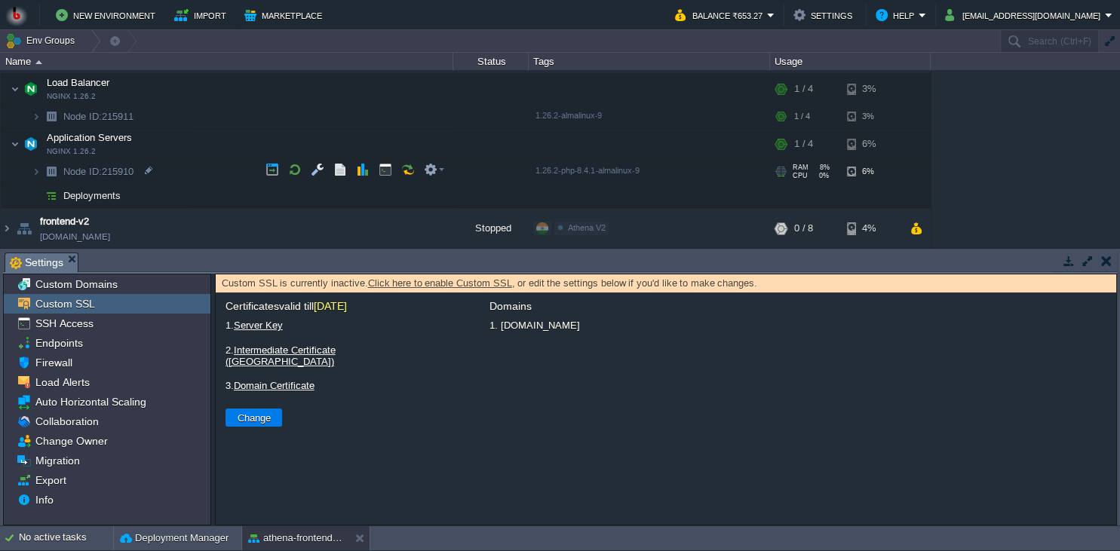
drag, startPoint x: 270, startPoint y: 143, endPoint x: 252, endPoint y: 172, distance: 33.9
click at [252, 172] on div "atana-frontend-v2 [DOMAIN_NAME] Stopped Athena V2 Edit RAM 0% CPU 0% 0 / 4 6% A…" at bounding box center [560, 159] width 1120 height 178
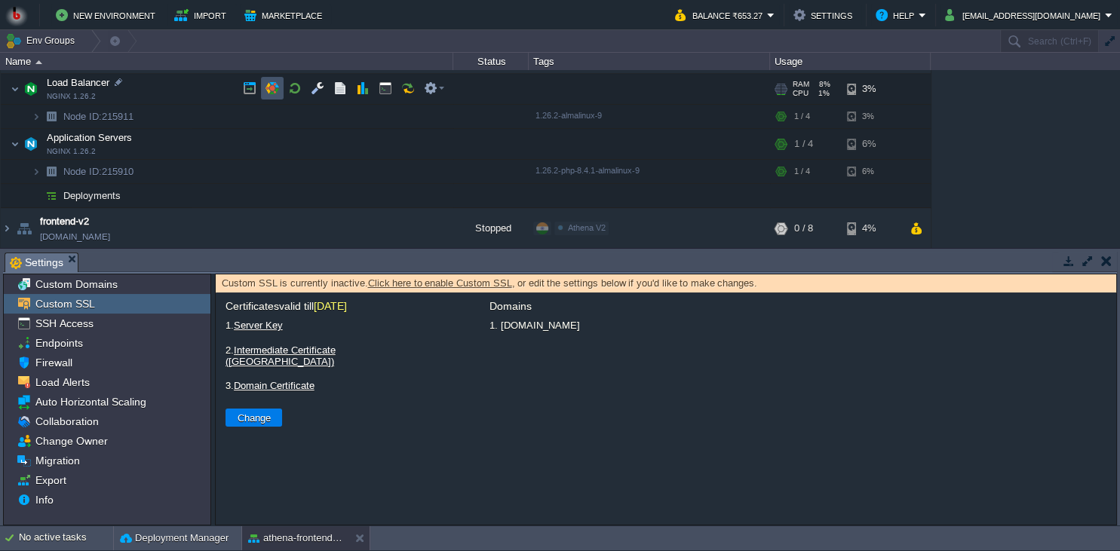
click at [269, 82] on button "button" at bounding box center [272, 88] width 14 height 14
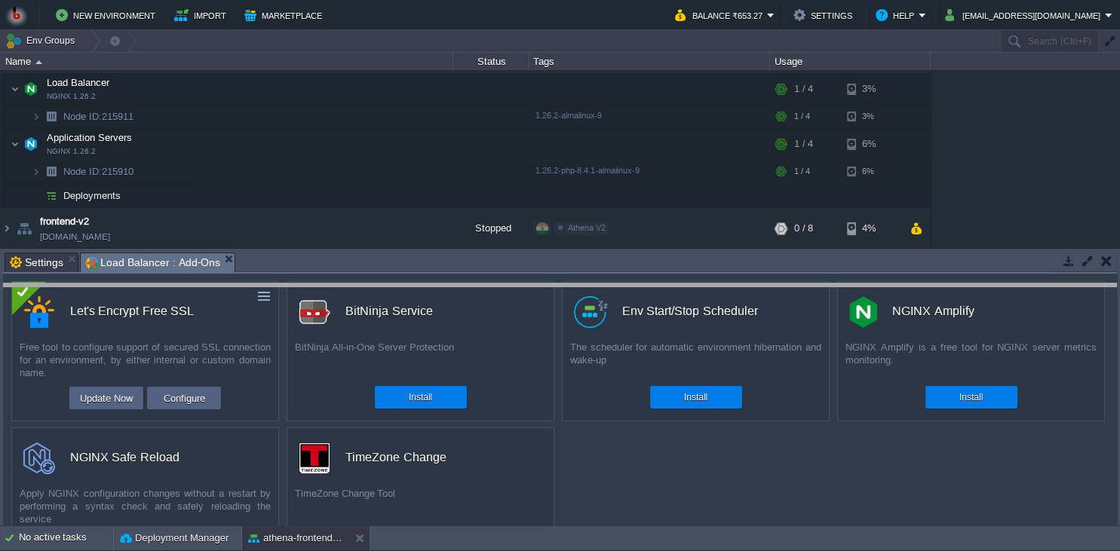
drag, startPoint x: 409, startPoint y: 256, endPoint x: 406, endPoint y: 311, distance: 55.1
click at [406, 311] on body "New Environment Import Marketplace Bonus ₹0.00 Upgrade Account Balance ₹653.27 …" at bounding box center [560, 275] width 1120 height 551
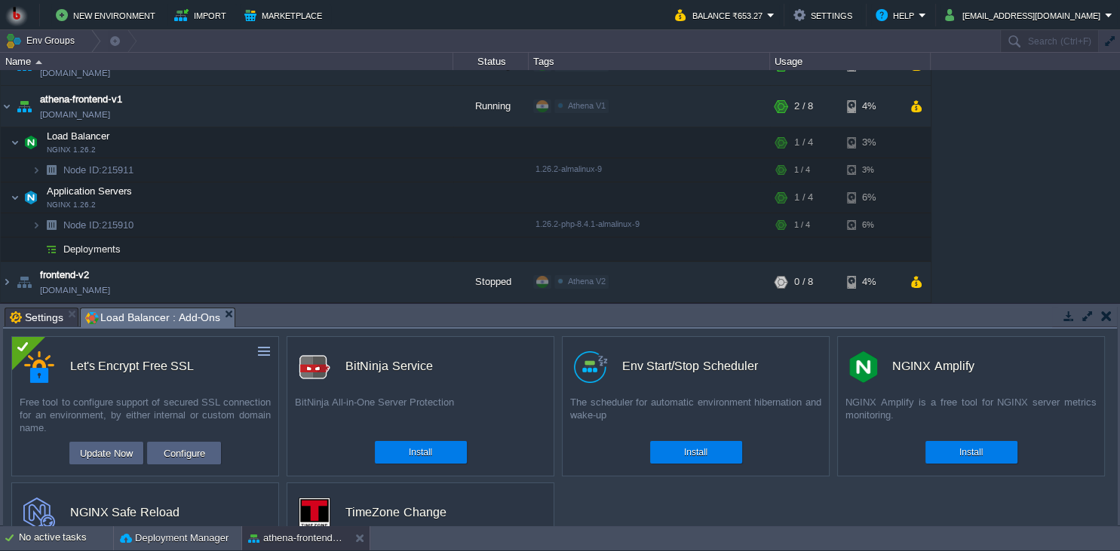
scroll to position [148, 0]
click at [270, 360] on td at bounding box center [264, 351] width 18 height 18
click at [244, 371] on link "Uninstall" at bounding box center [230, 375] width 84 height 18
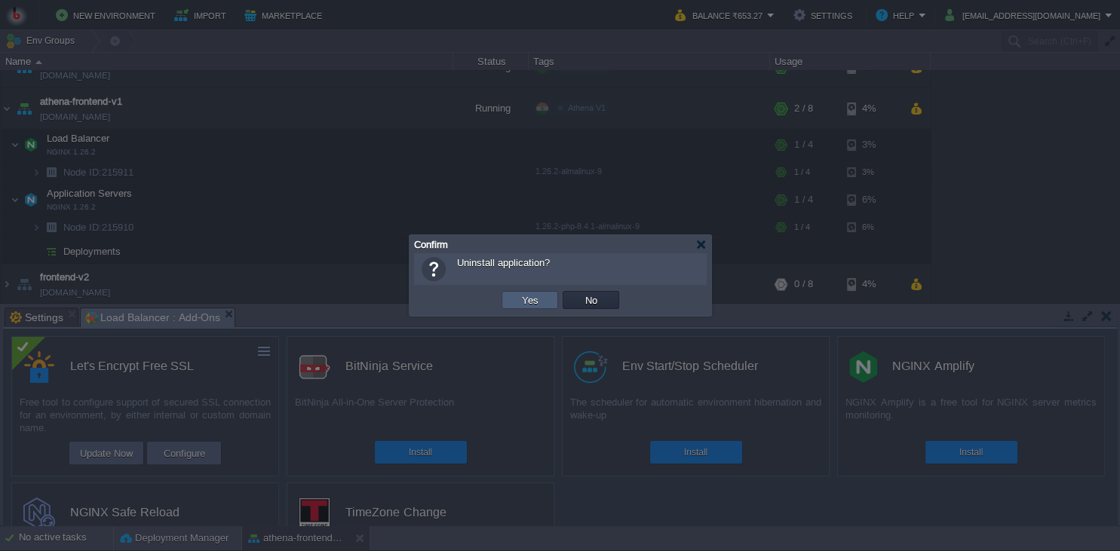
click at [521, 309] on td "Yes" at bounding box center [530, 300] width 57 height 18
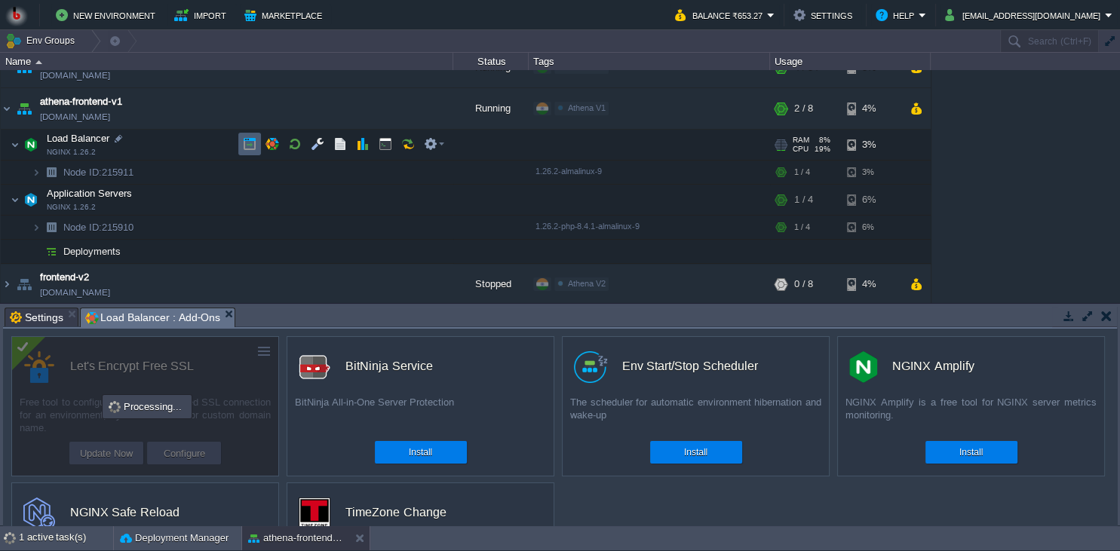
click at [244, 140] on button "button" at bounding box center [250, 144] width 14 height 14
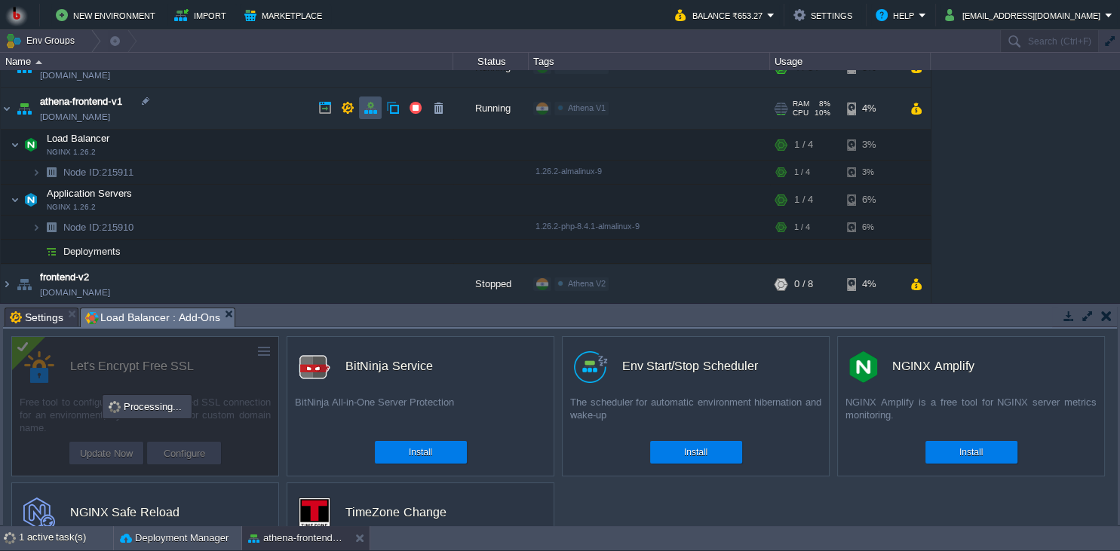
click at [370, 108] on button "button" at bounding box center [371, 108] width 14 height 14
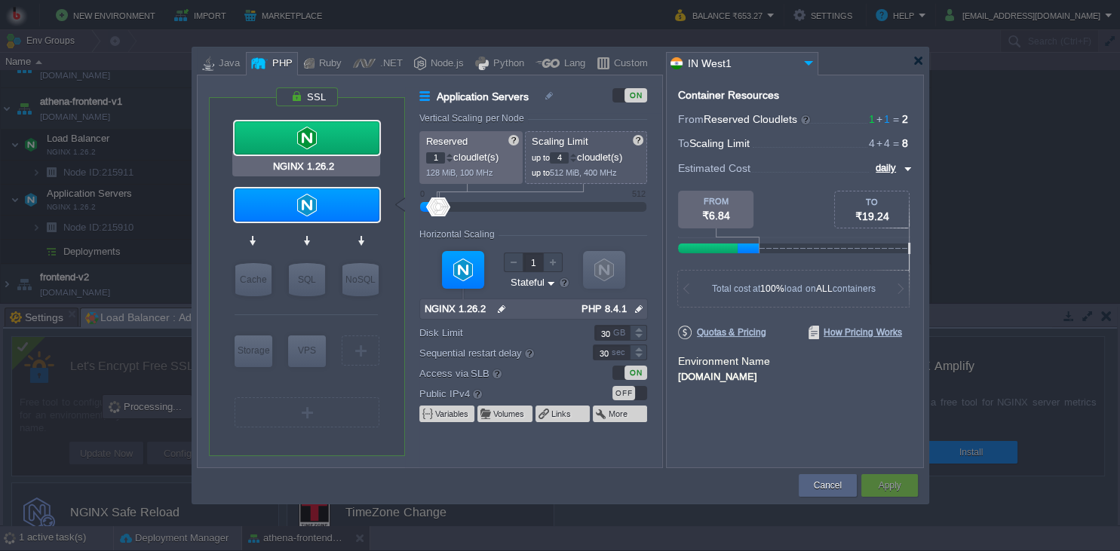
click at [336, 133] on div at bounding box center [307, 137] width 145 height 33
type input "Load Balancer"
type input "null"
type input "1.26.2-almalin..."
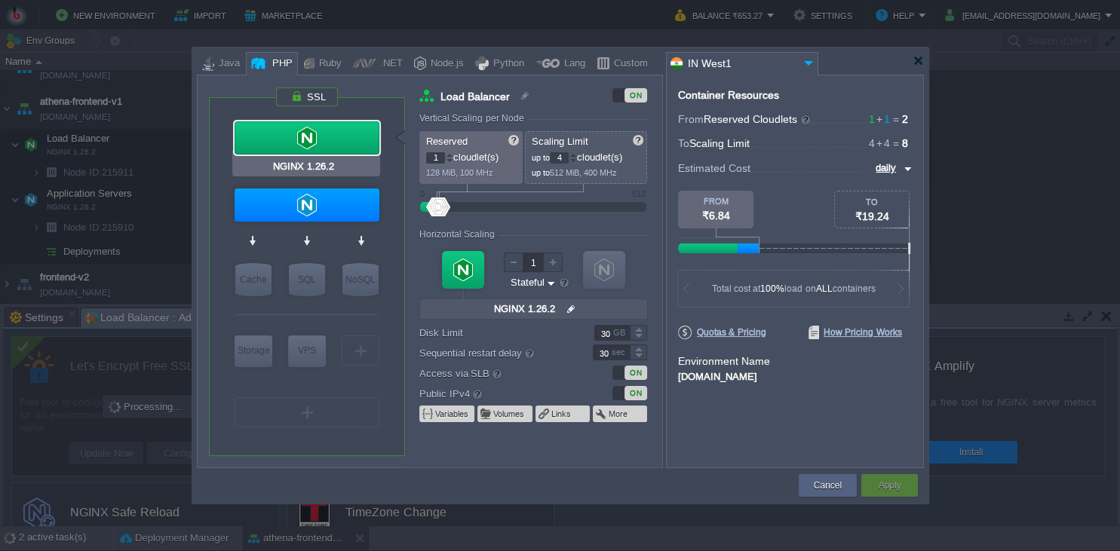
click at [351, 138] on div at bounding box center [307, 137] width 145 height 33
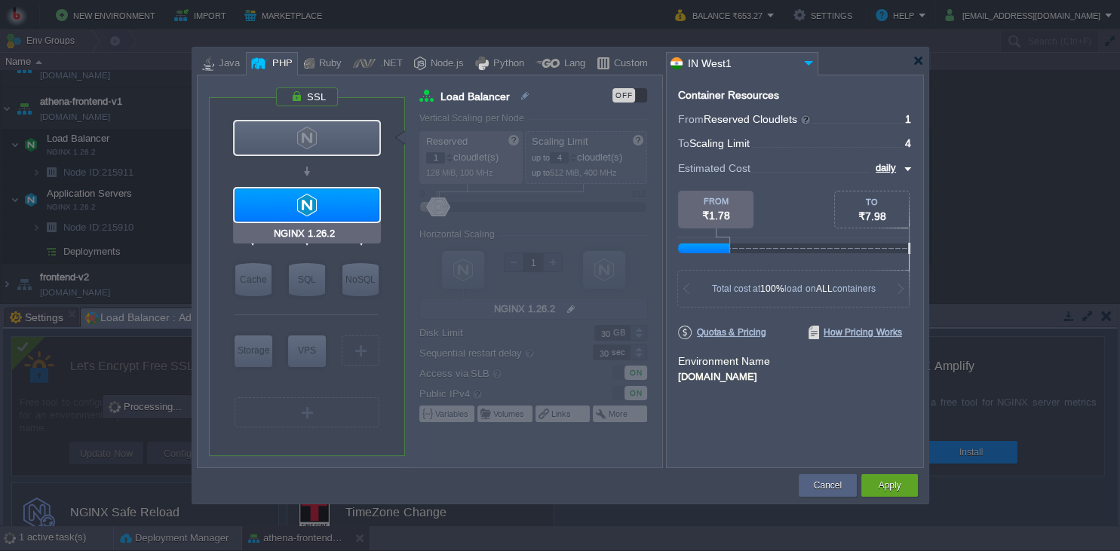
click at [333, 216] on div at bounding box center [307, 205] width 145 height 33
type input "Application Servers"
type input "null"
type input "PHP 8.4.1"
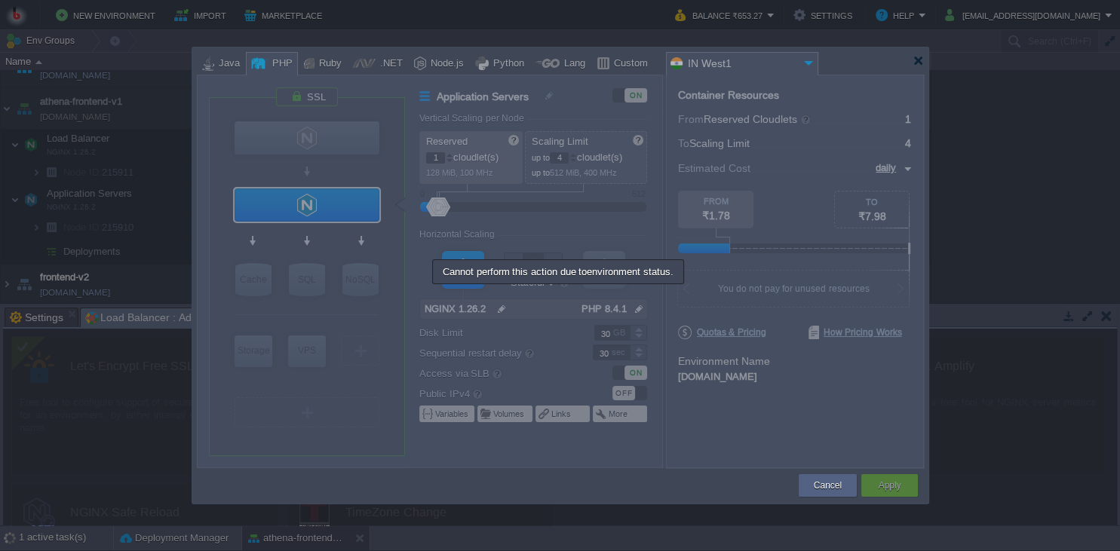
scroll to position [14, 0]
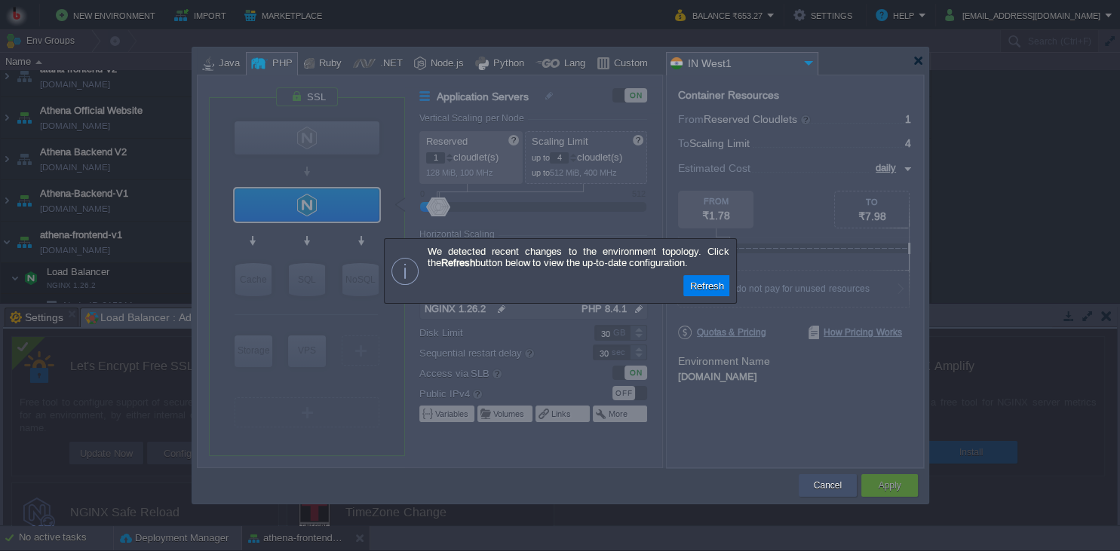
click at [834, 490] on button "Cancel" at bounding box center [828, 485] width 28 height 15
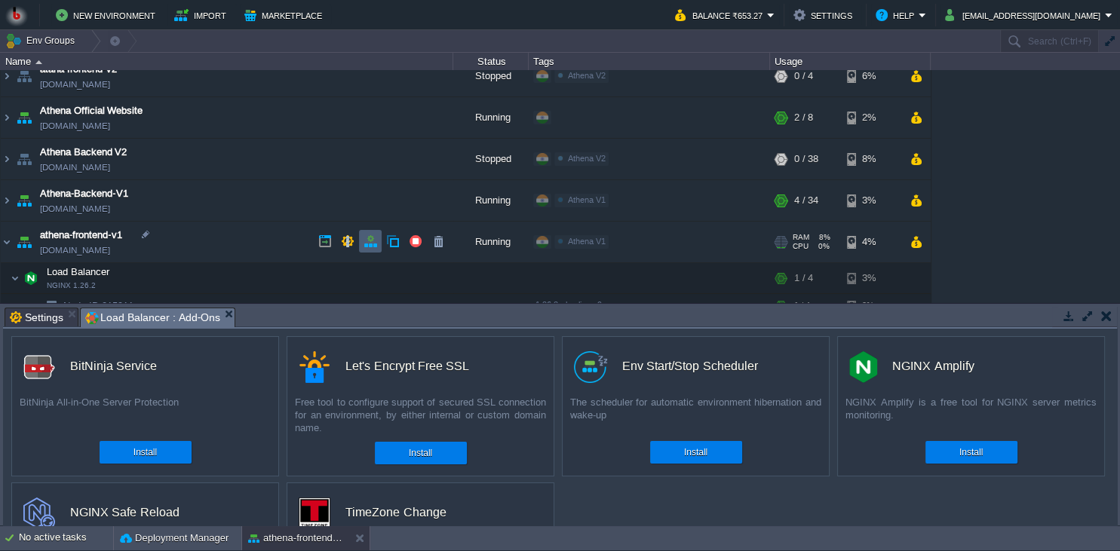
drag, startPoint x: 358, startPoint y: 246, endPoint x: 373, endPoint y: 246, distance: 15.1
click at [373, 246] on div at bounding box center [382, 241] width 136 height 23
click at [373, 246] on button "button" at bounding box center [371, 242] width 14 height 14
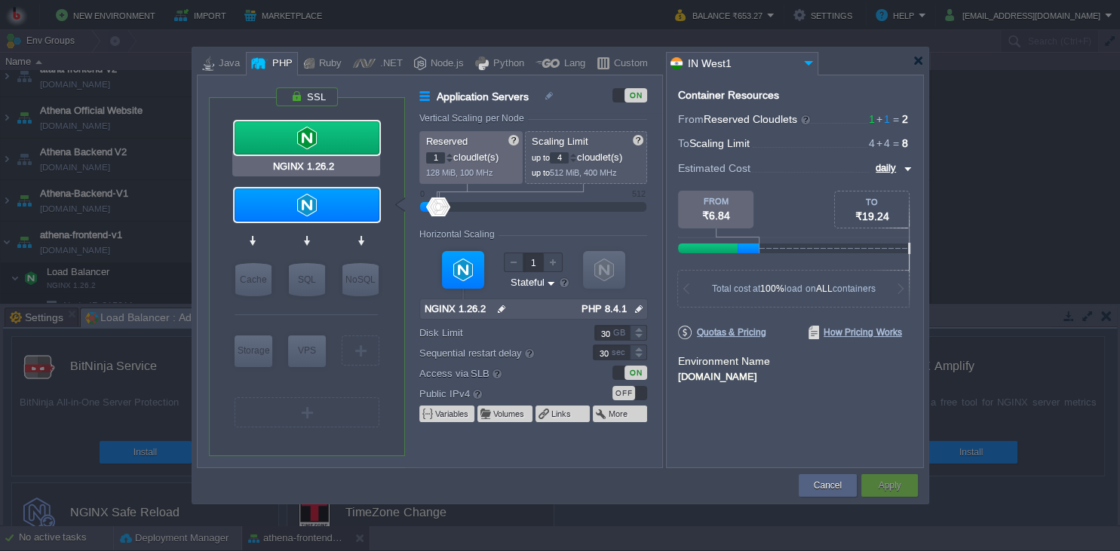
click at [347, 148] on div at bounding box center [307, 137] width 145 height 33
type input "Load Balancer"
type input "null"
type input "1.26.2-almalin..."
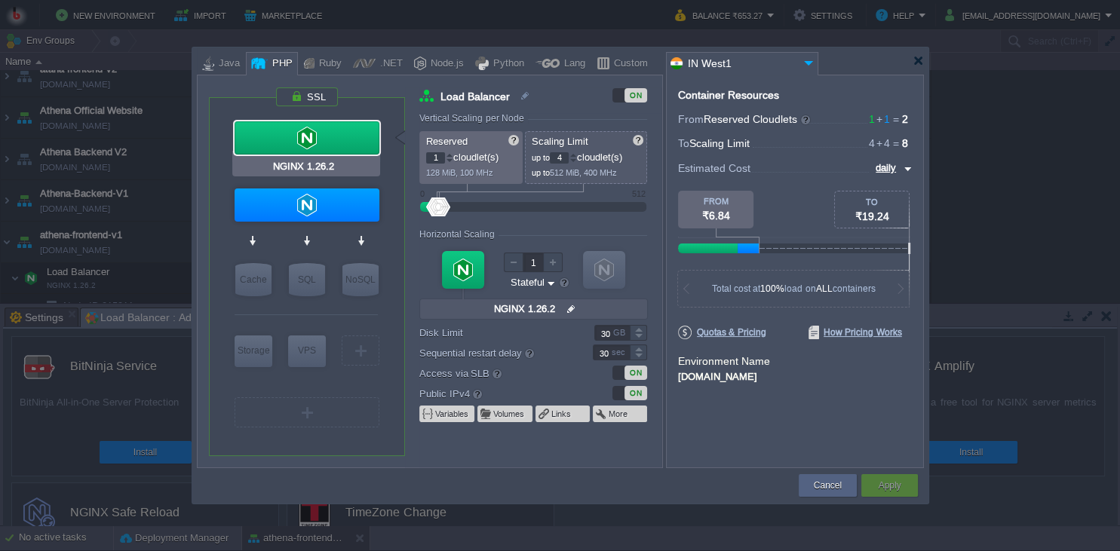
click at [357, 146] on div at bounding box center [307, 137] width 145 height 33
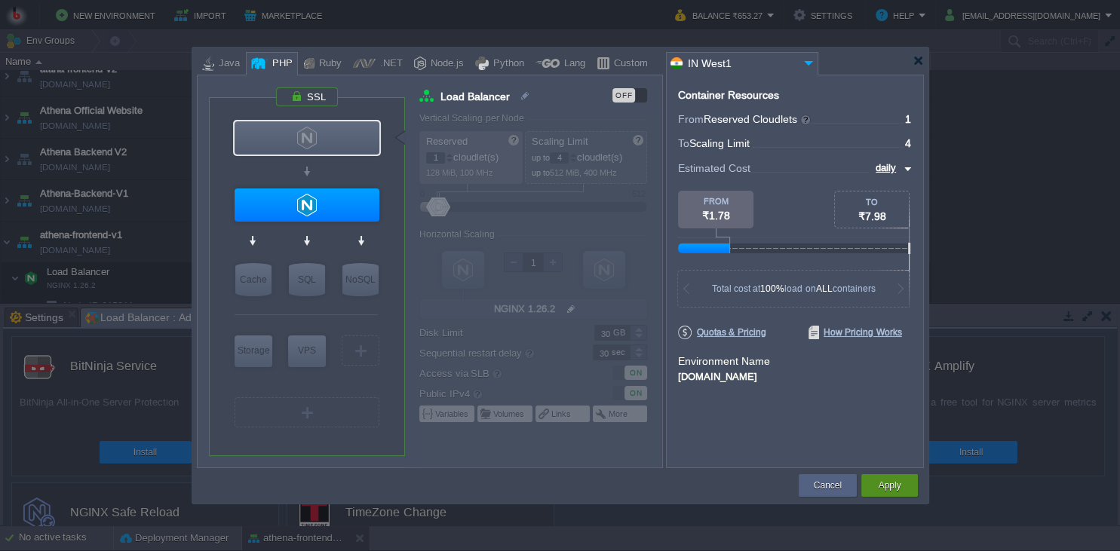
click at [904, 481] on div "Apply" at bounding box center [890, 485] width 34 height 23
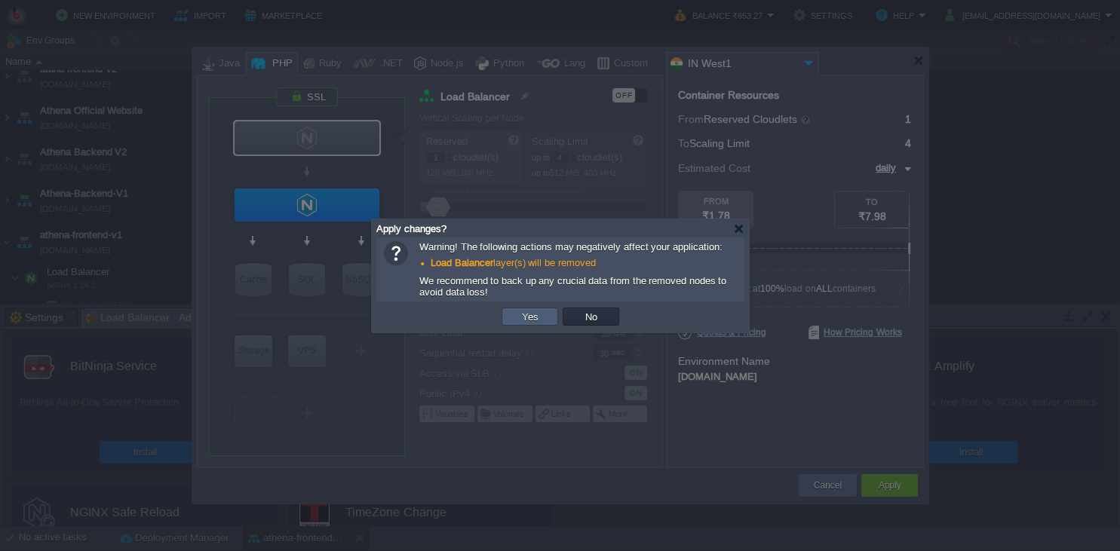
click at [543, 315] on td "Yes" at bounding box center [530, 317] width 57 height 18
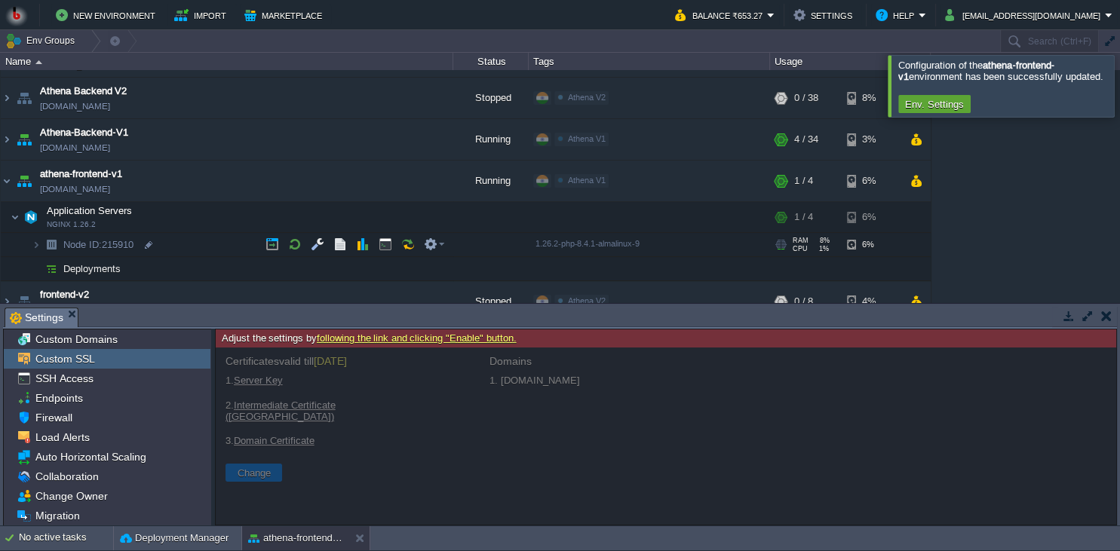
scroll to position [94, 0]
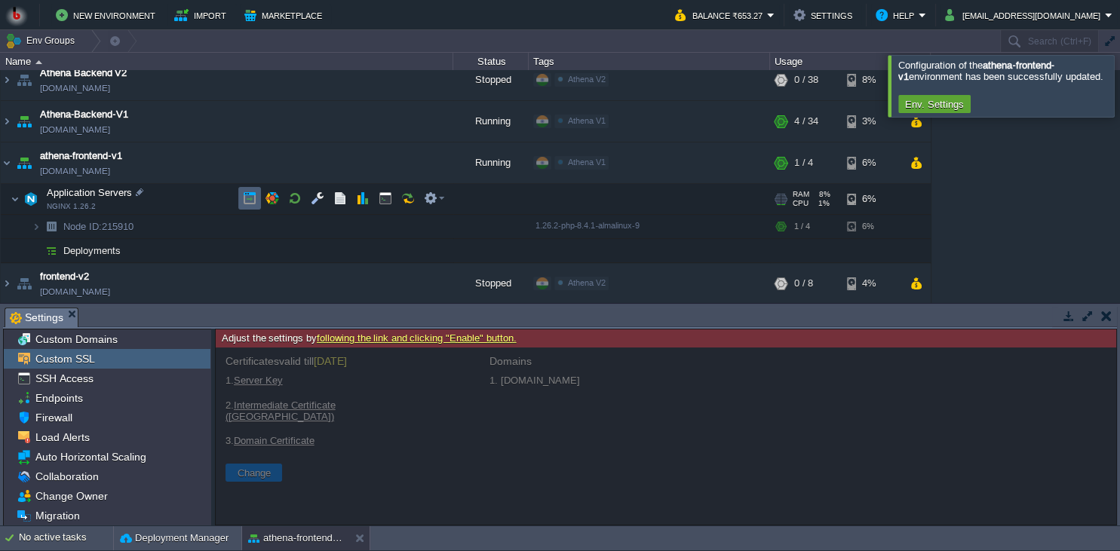
click at [253, 198] on button "button" at bounding box center [250, 199] width 14 height 14
click at [276, 197] on button "button" at bounding box center [272, 199] width 14 height 14
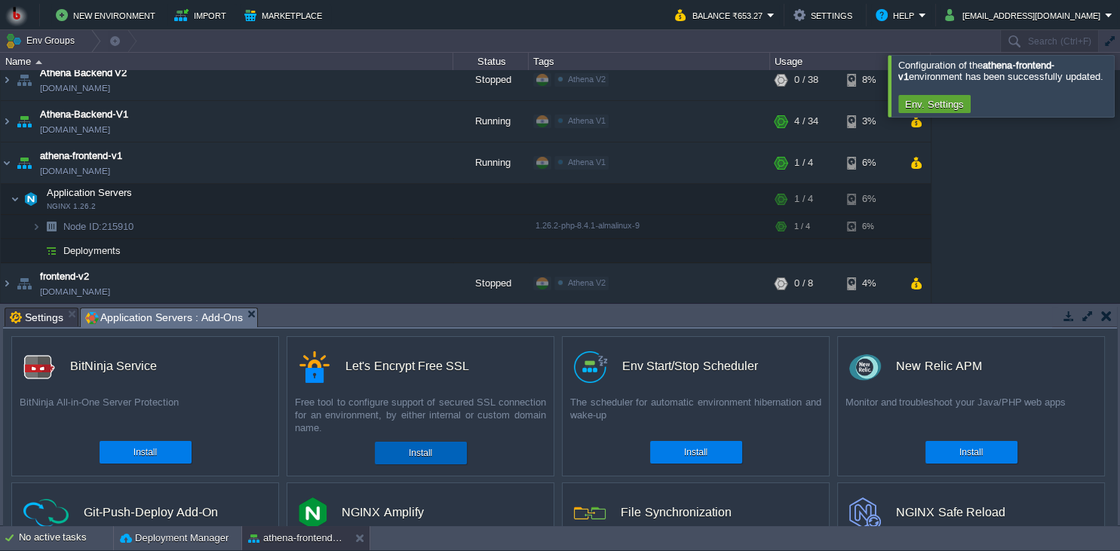
click at [442, 456] on div "Install" at bounding box center [420, 453] width 69 height 23
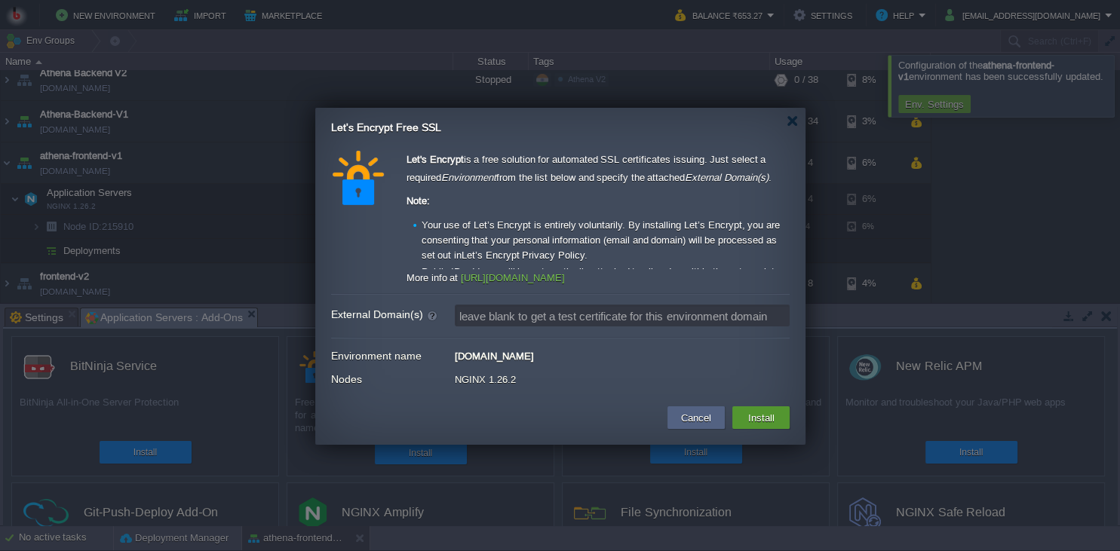
click at [763, 415] on button "Install" at bounding box center [761, 418] width 35 height 18
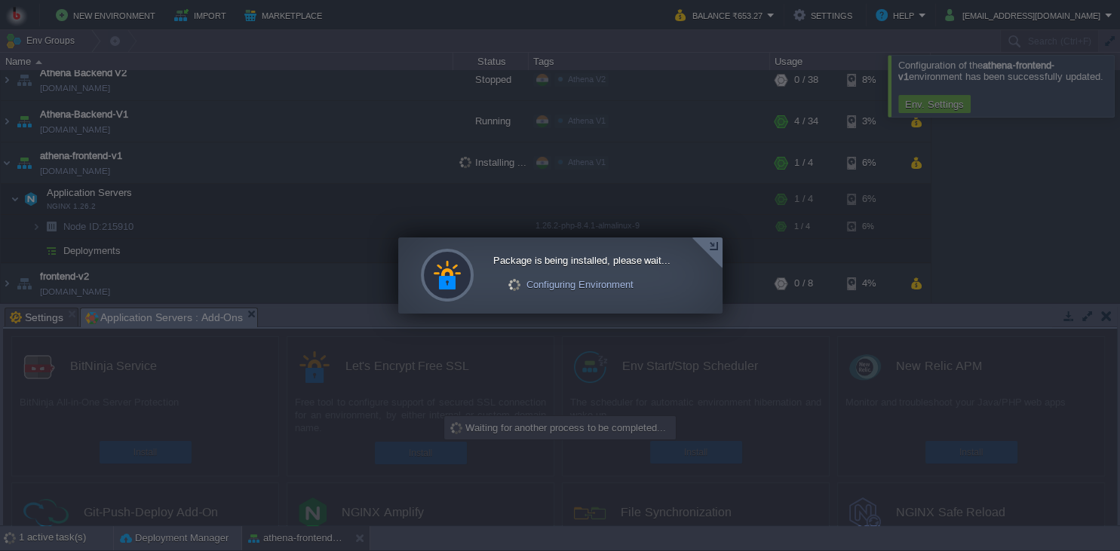
click at [708, 244] on div at bounding box center [707, 253] width 31 height 31
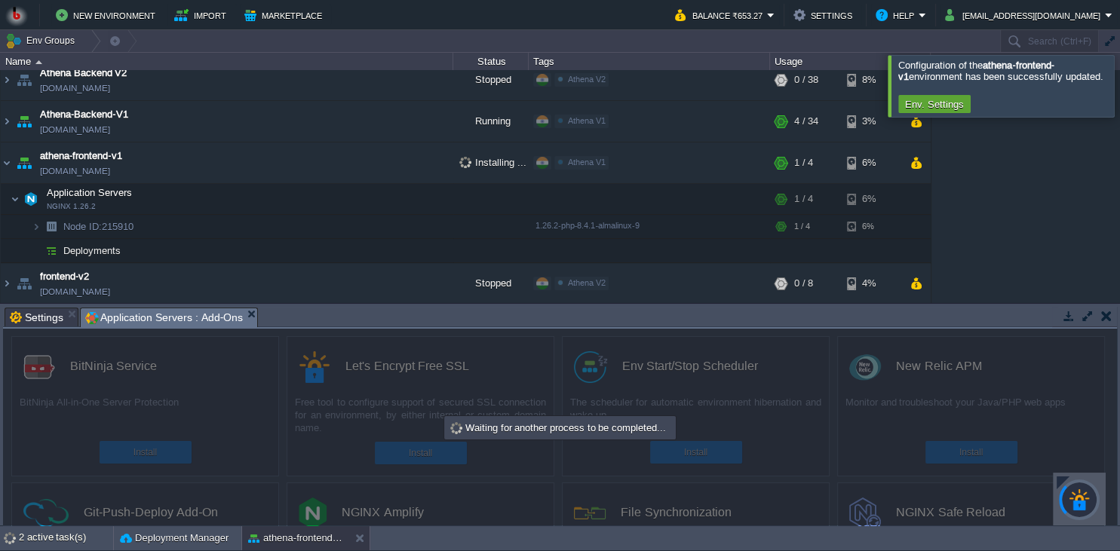
click at [1071, 327] on div at bounding box center [1084, 317] width 65 height 20
click at [1070, 323] on td at bounding box center [1068, 316] width 19 height 18
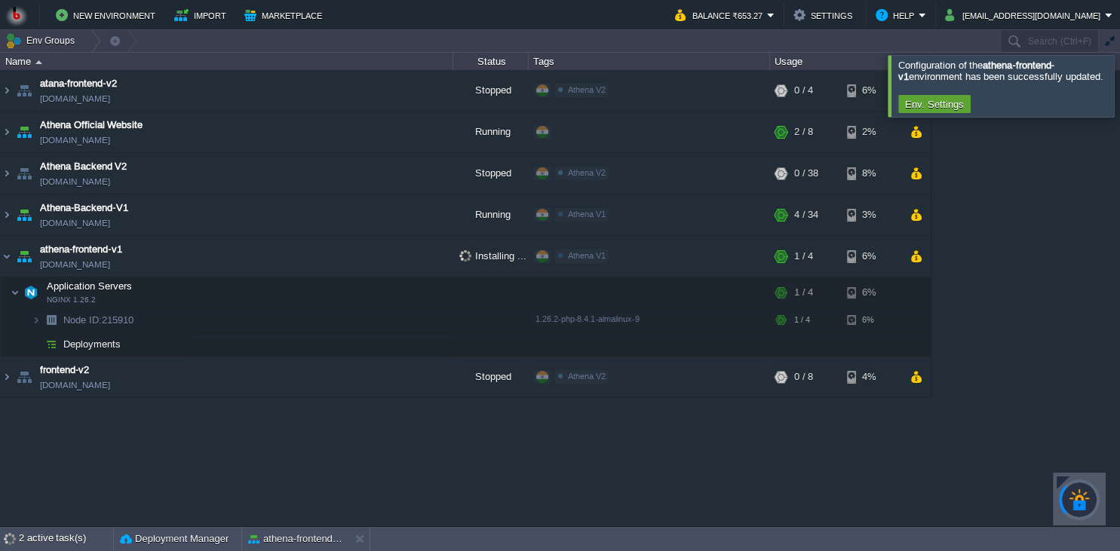
scroll to position [0, 0]
click at [374, 216] on button "button" at bounding box center [371, 214] width 14 height 14
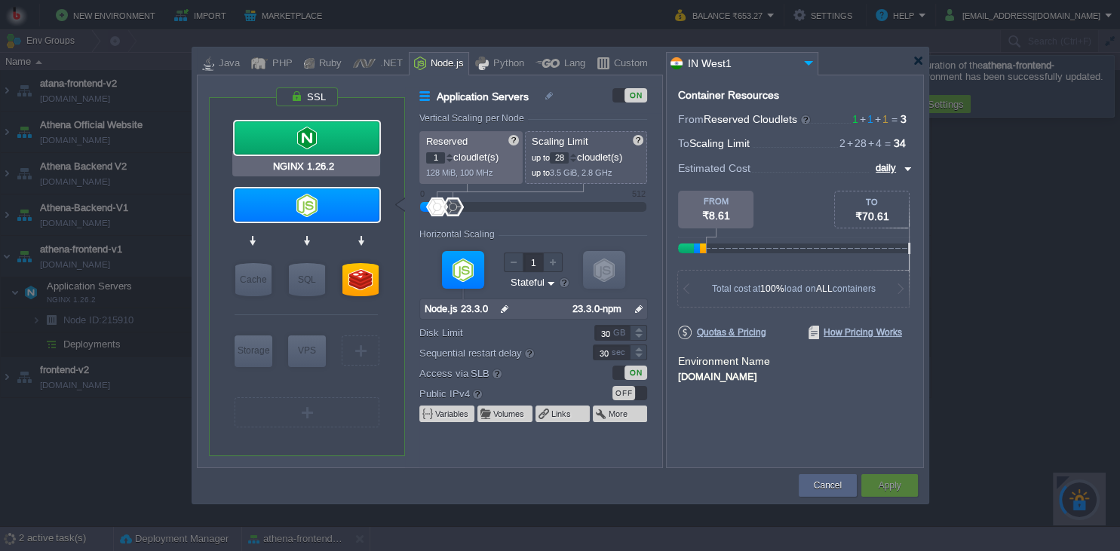
click at [304, 152] on div at bounding box center [307, 137] width 145 height 33
type input "Load Balancer"
type input "2"
type input "NGINX 1.26.2"
type input "null"
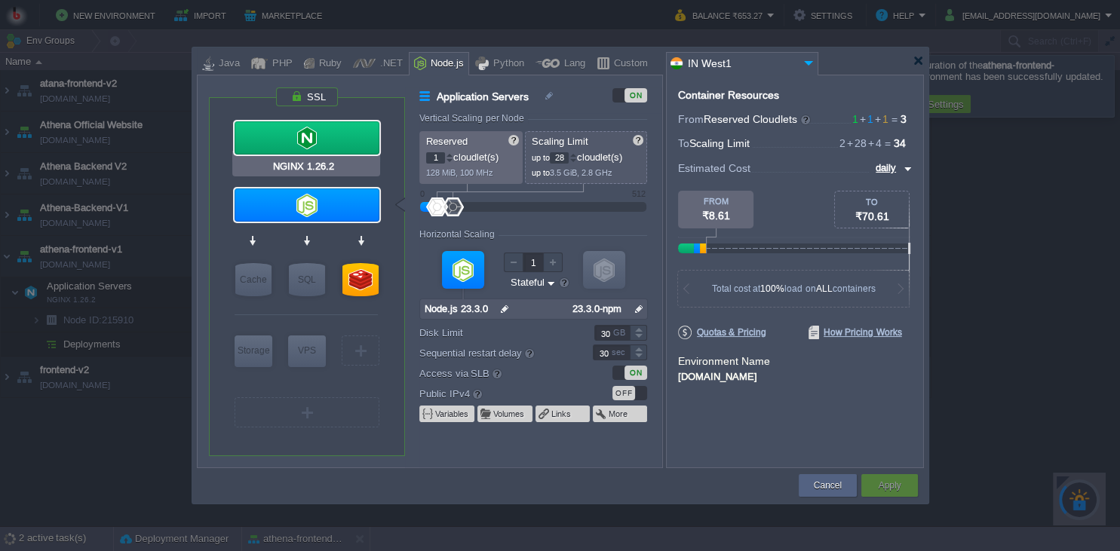
type input "1.26.2-almalin..."
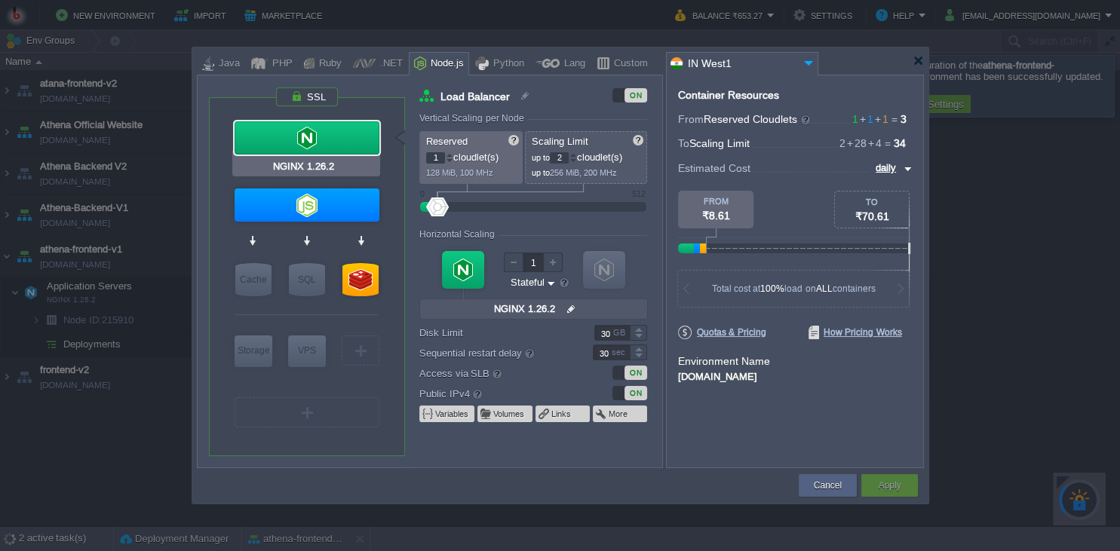
click at [343, 149] on div at bounding box center [307, 137] width 145 height 33
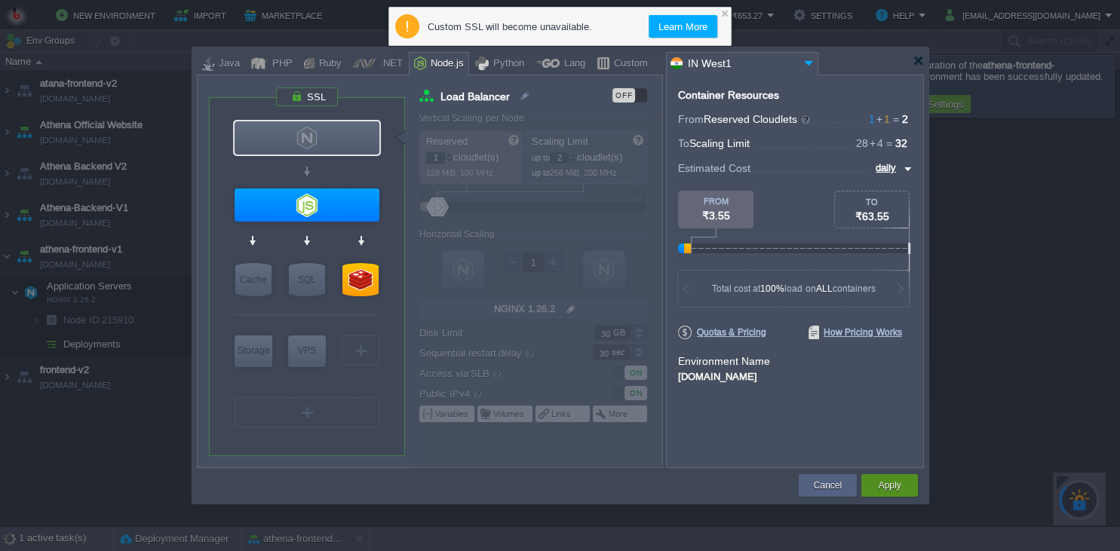
click at [885, 484] on button "Apply" at bounding box center [889, 485] width 23 height 15
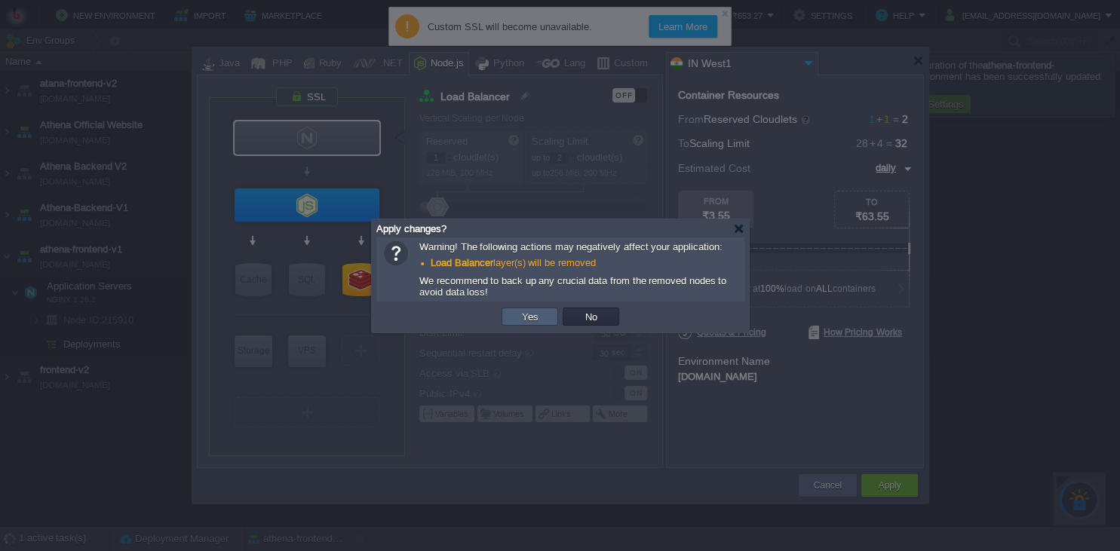
click at [541, 320] on button "Yes" at bounding box center [530, 317] width 26 height 14
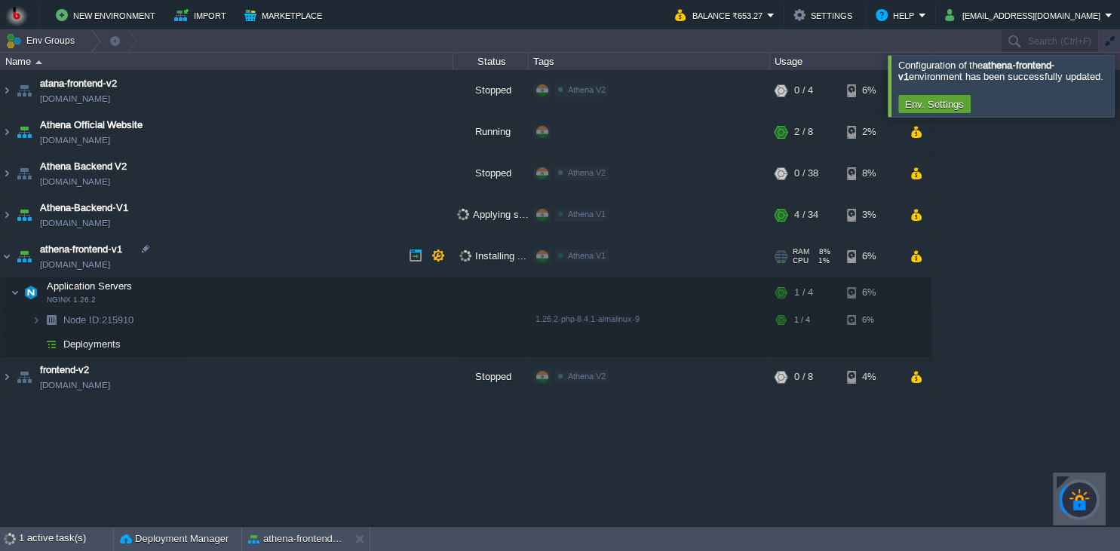
click at [256, 272] on td "athena-frontend-v1 [DOMAIN_NAME]" at bounding box center [227, 256] width 453 height 41
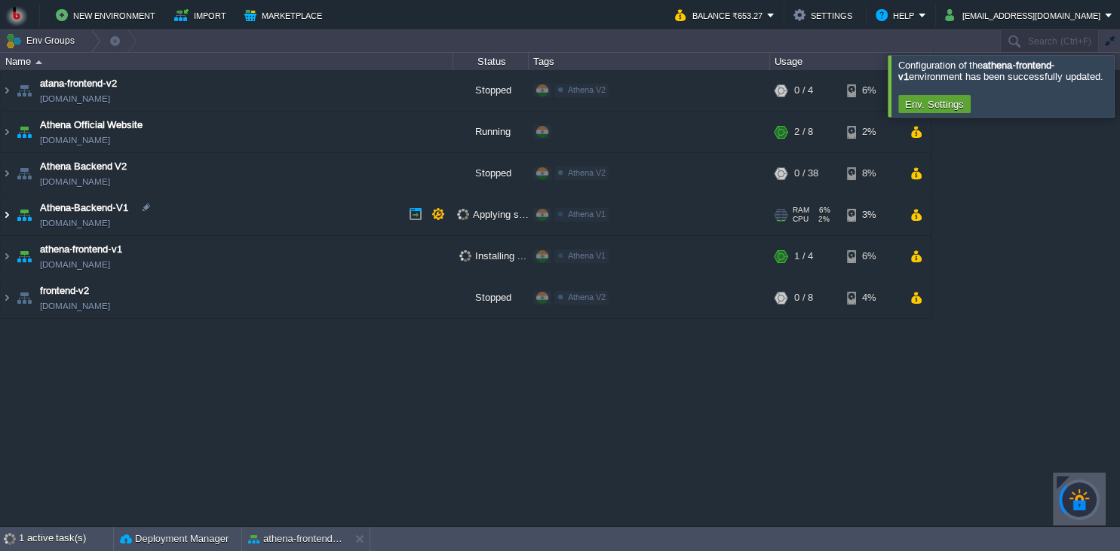
click at [7, 210] on img at bounding box center [7, 215] width 12 height 41
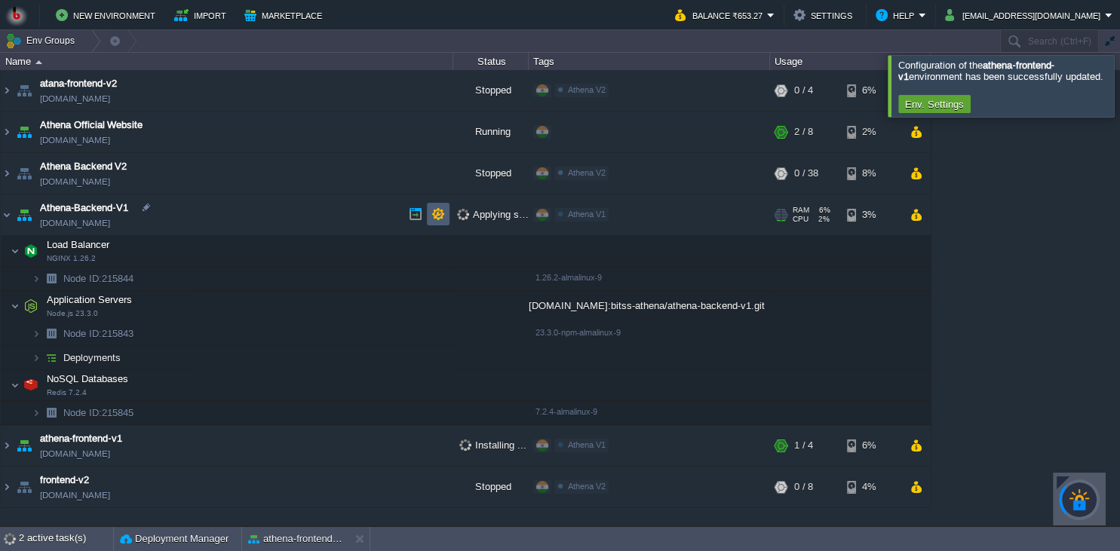
click at [441, 211] on button "button" at bounding box center [438, 214] width 14 height 14
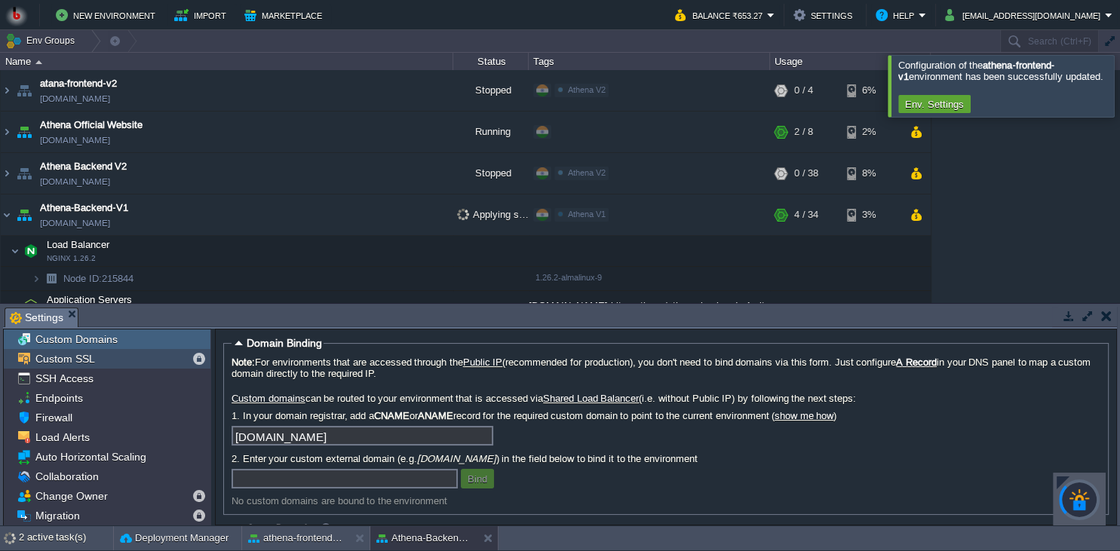
click at [137, 359] on div "Custom SSL" at bounding box center [107, 359] width 207 height 20
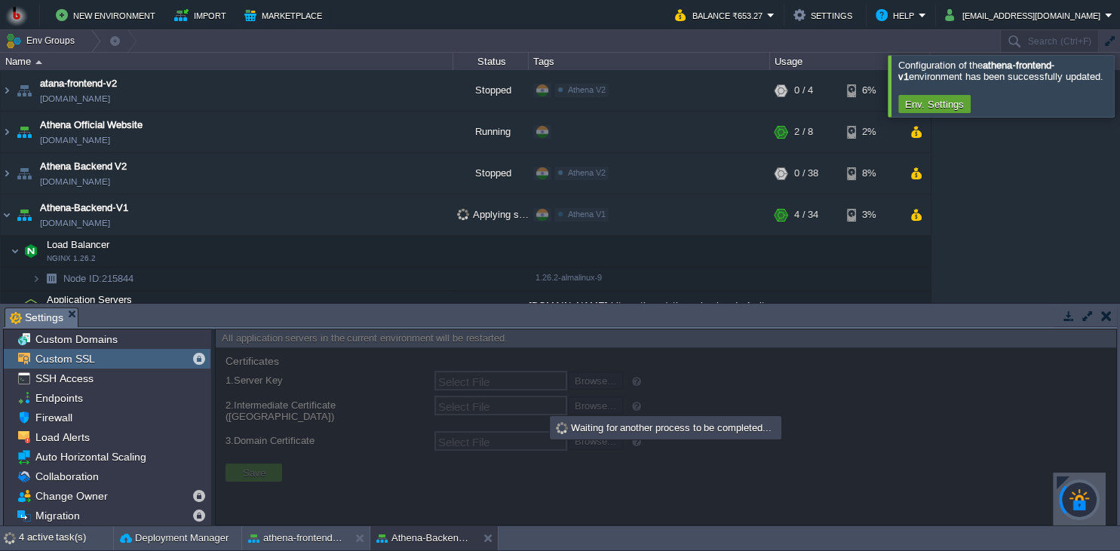
click at [1109, 319] on button "button" at bounding box center [1106, 316] width 11 height 14
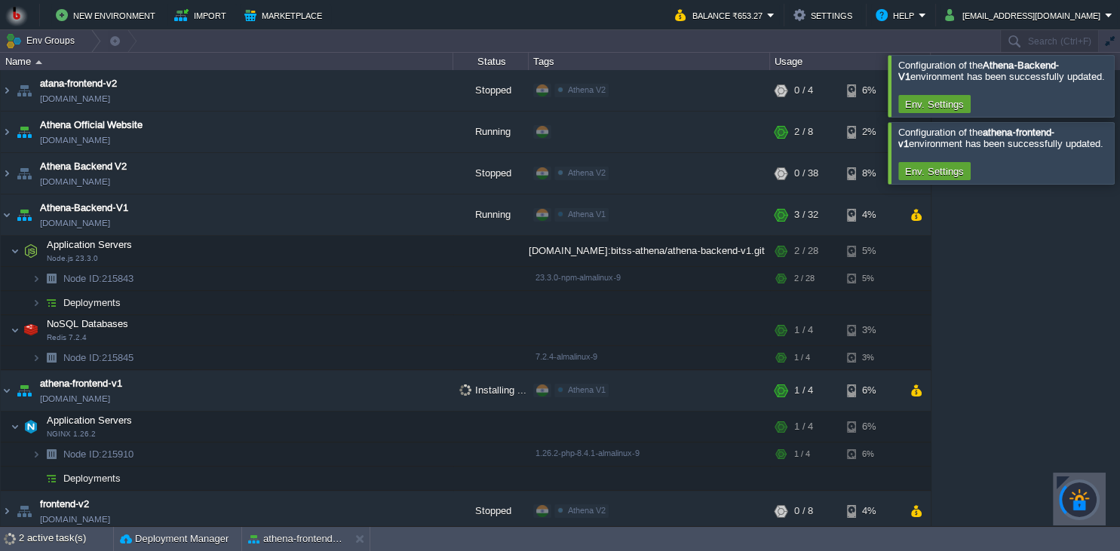
click at [1119, 151] on div at bounding box center [1138, 152] width 0 height 61
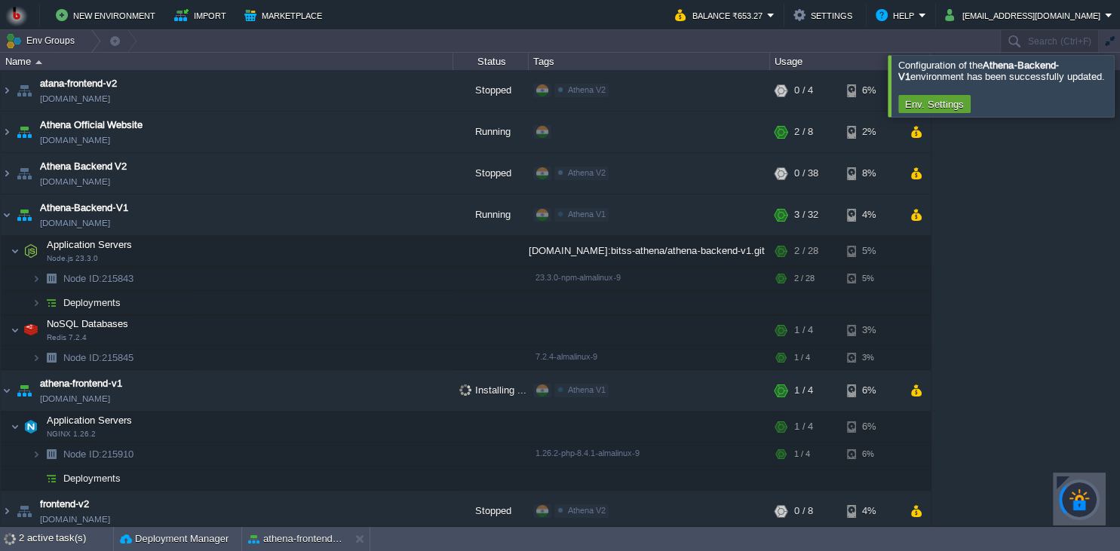
click at [1119, 92] on div at bounding box center [1138, 85] width 0 height 61
